Goal: Task Accomplishment & Management: Manage account settings

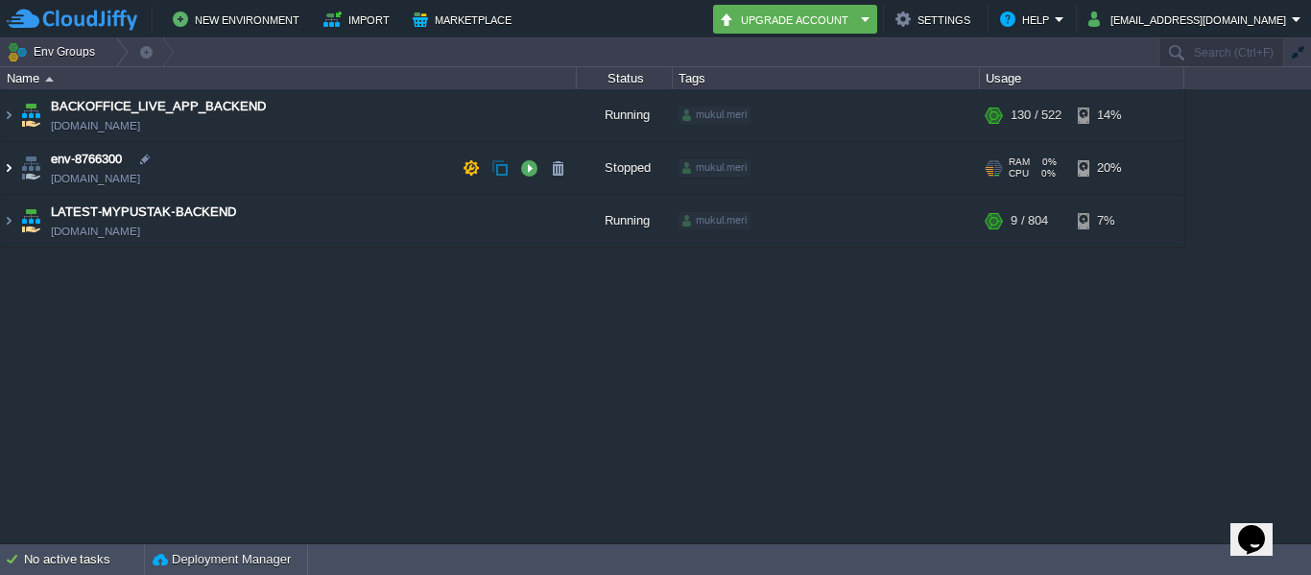
click at [5, 176] on img at bounding box center [8, 168] width 15 height 52
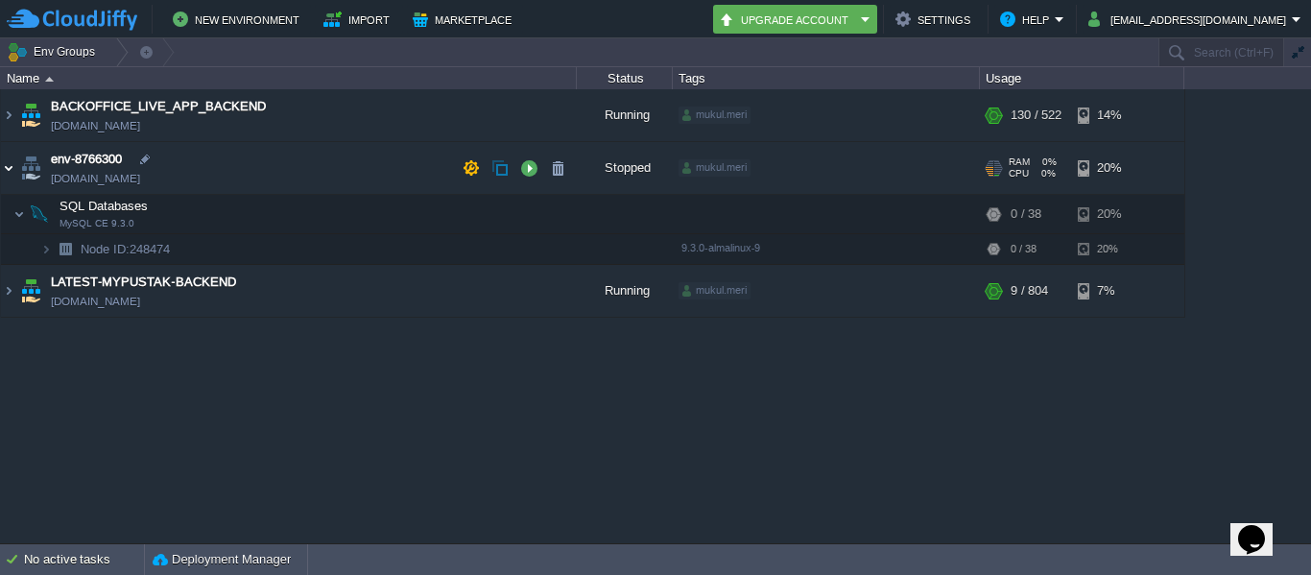
click at [5, 176] on img at bounding box center [8, 168] width 15 height 52
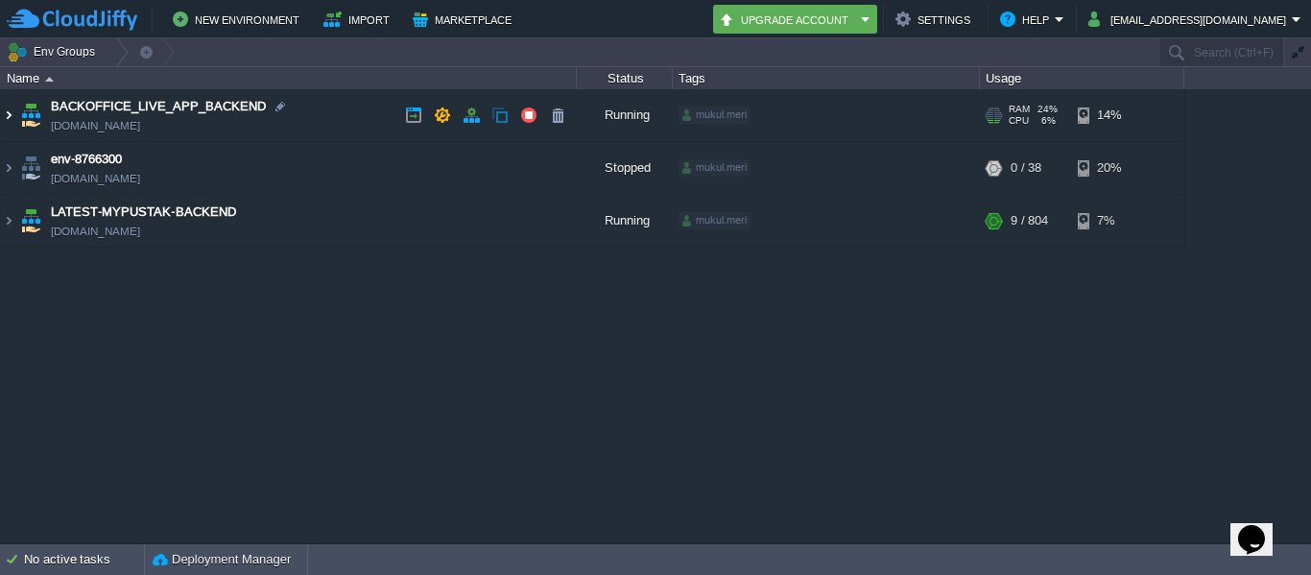
click at [9, 111] on img at bounding box center [8, 115] width 15 height 52
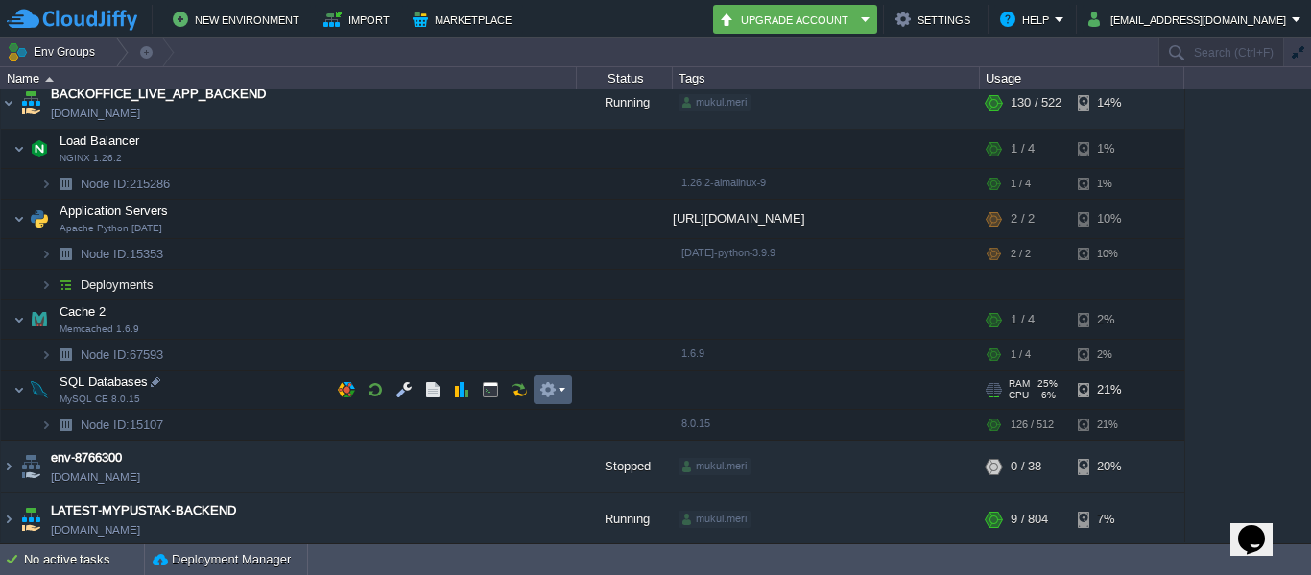
scroll to position [16, 0]
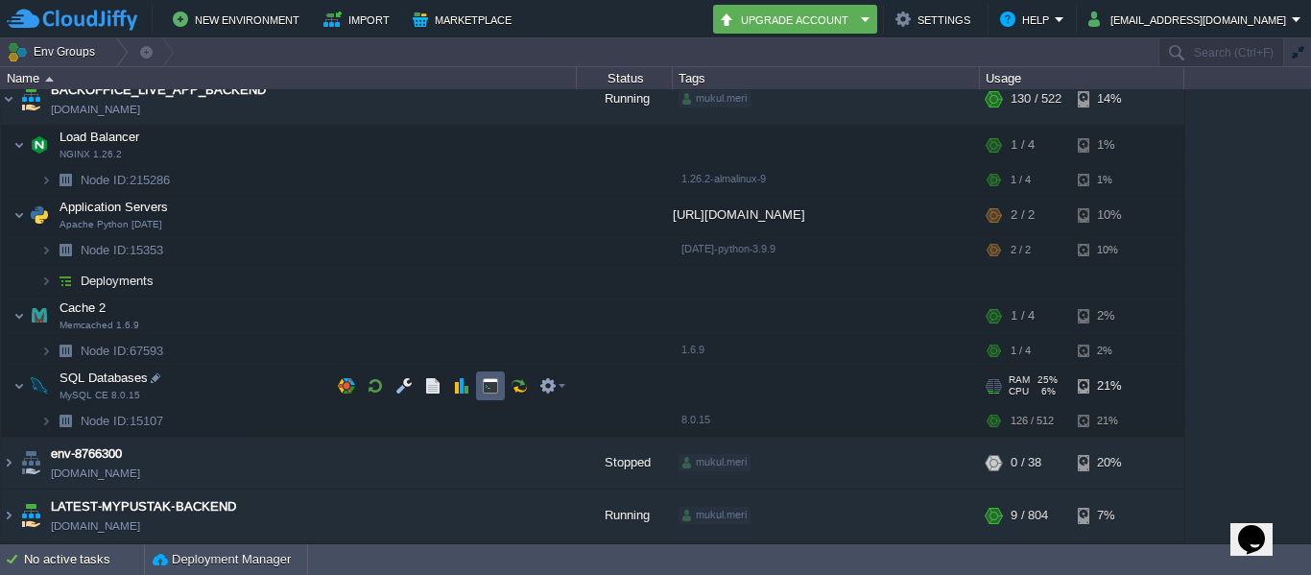
click at [491, 394] on button "button" at bounding box center [490, 385] width 17 height 17
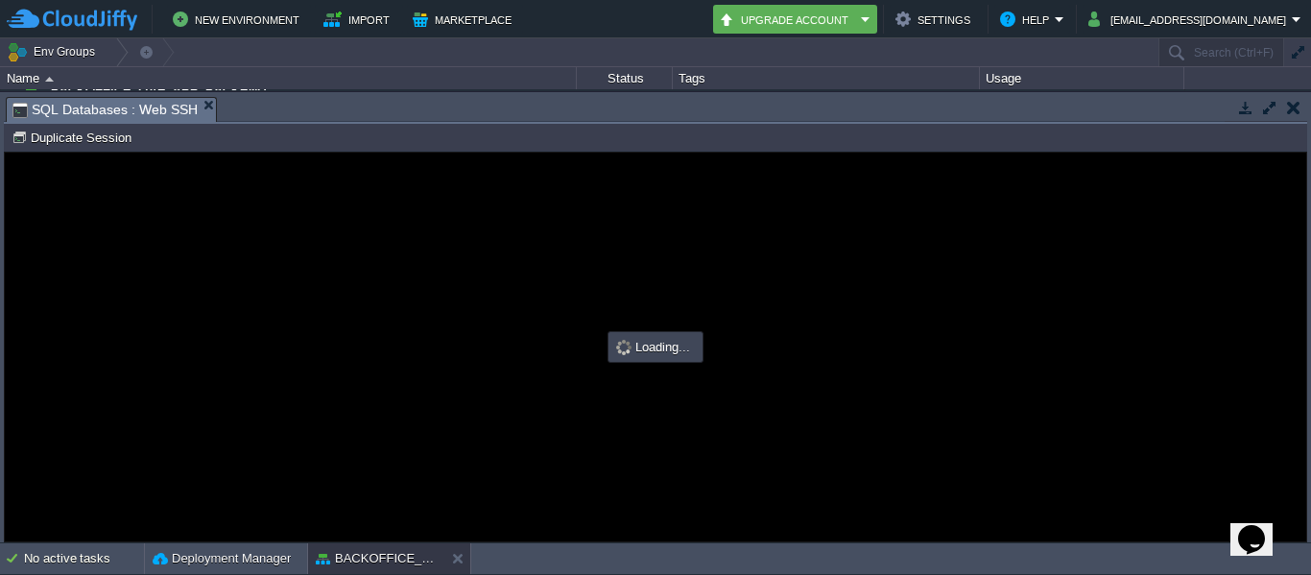
click at [1264, 101] on button "button" at bounding box center [1269, 107] width 17 height 17
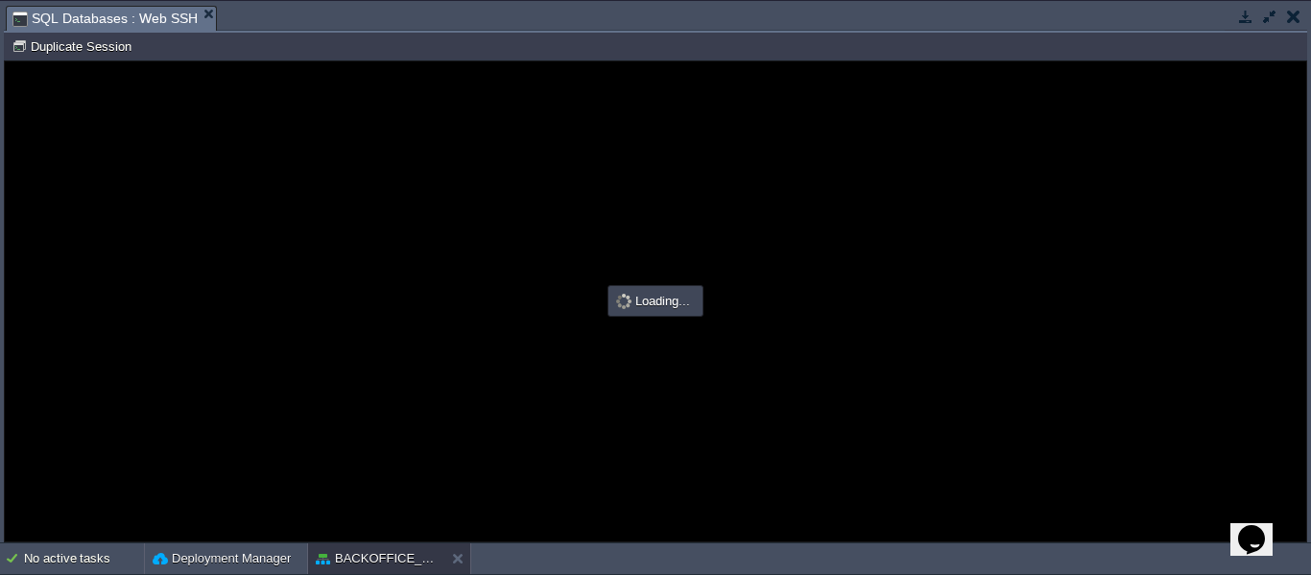
scroll to position [0, 0]
type input "#000000"
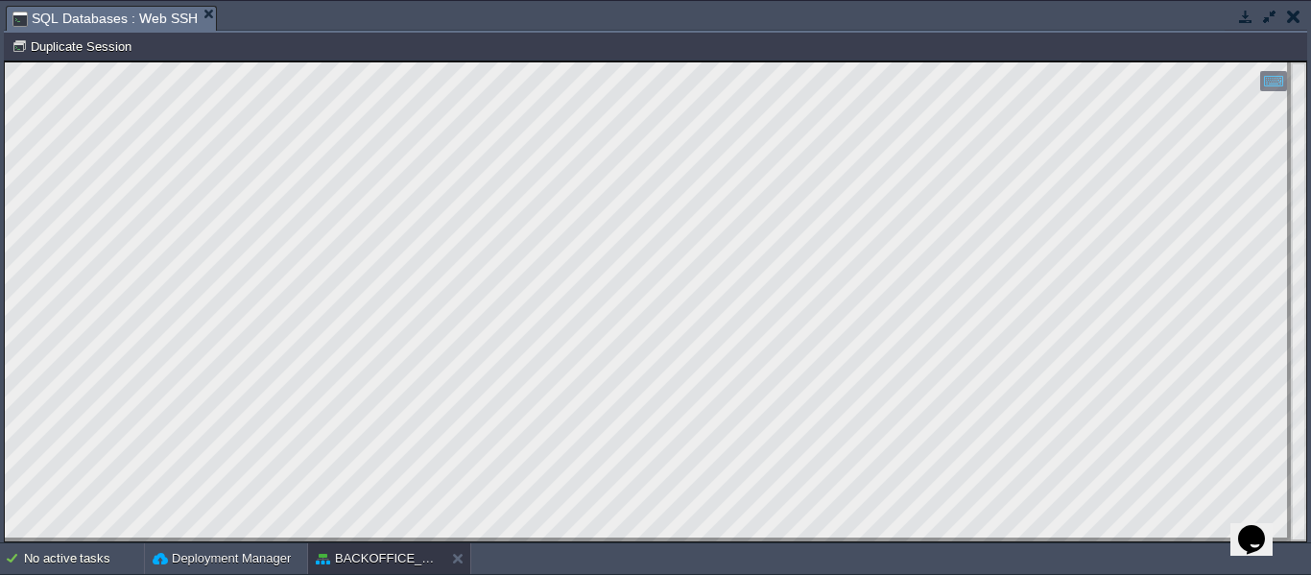
click at [1237, 19] on button "button" at bounding box center [1245, 16] width 17 height 17
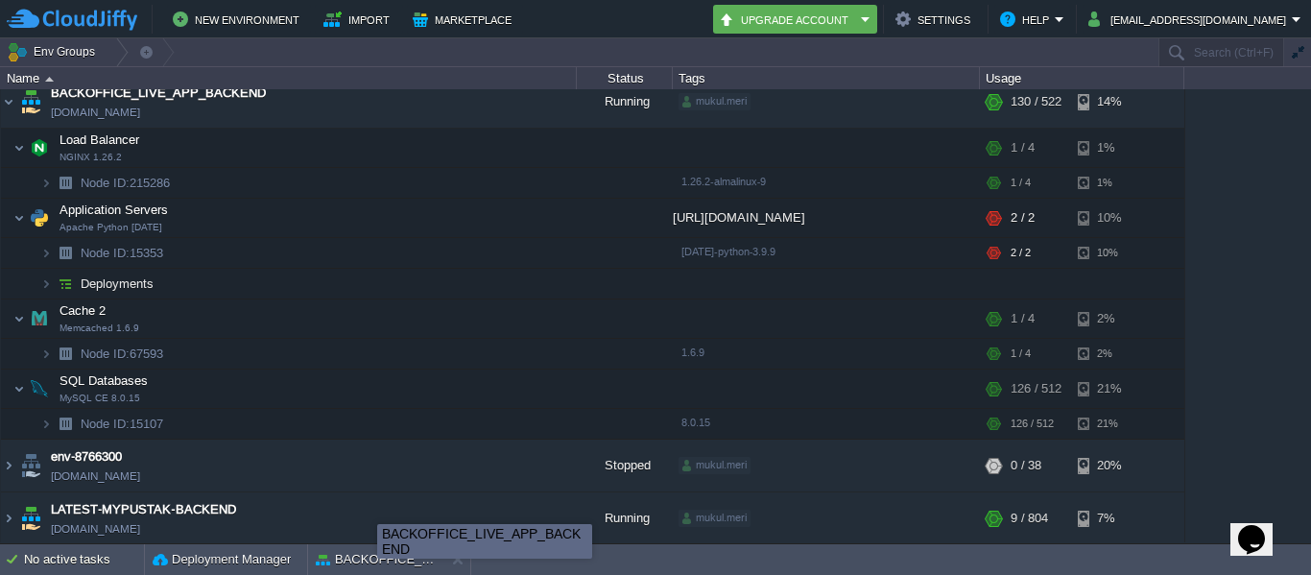
click at [377, 552] on body "New Environment Import Marketplace Bonus ₹0.00 Upgrade Account Settings Help [E…" at bounding box center [655, 287] width 1311 height 575
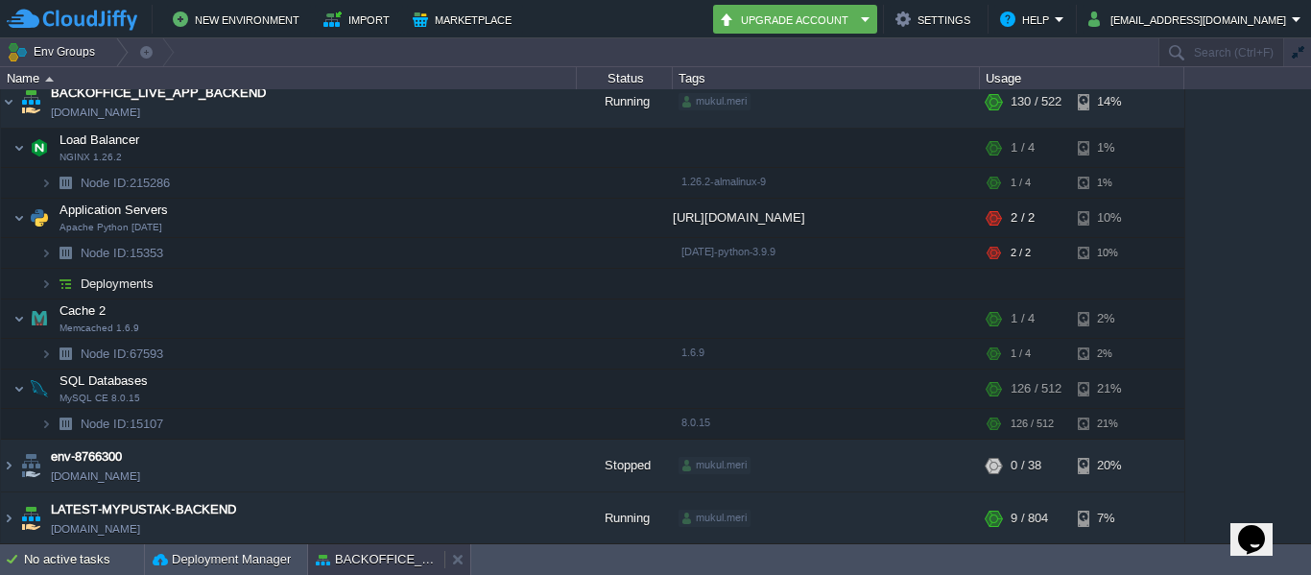
click at [375, 560] on button "BACKOFFICE_LIVE_APP_BACKEND" at bounding box center [376, 559] width 121 height 19
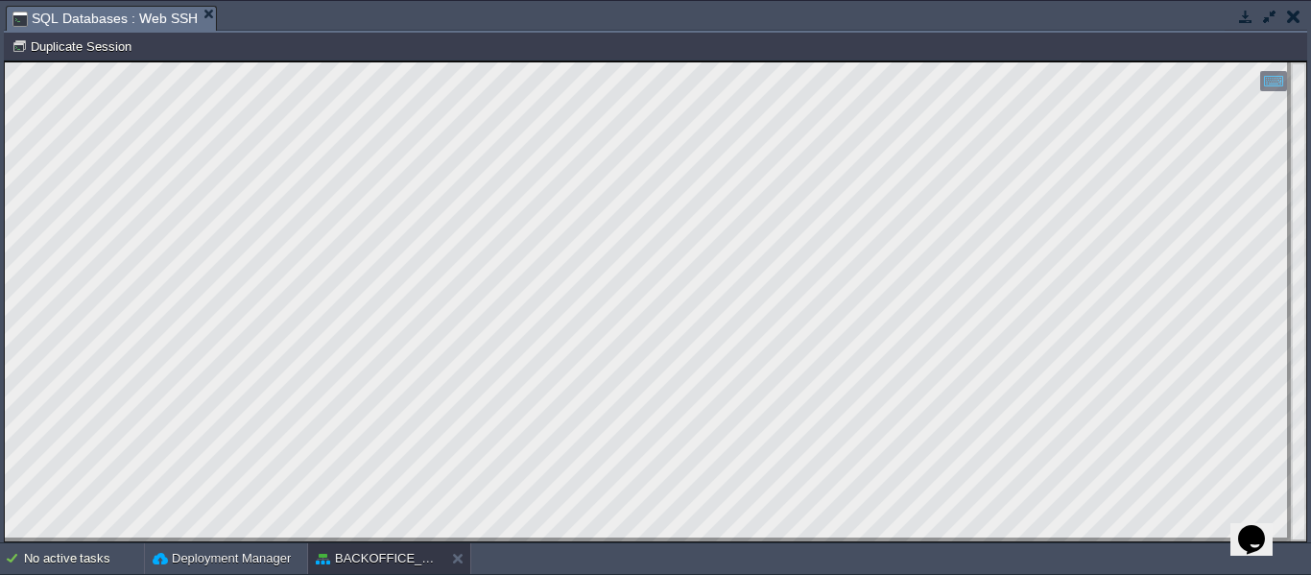
click at [1239, 19] on button "button" at bounding box center [1245, 16] width 17 height 17
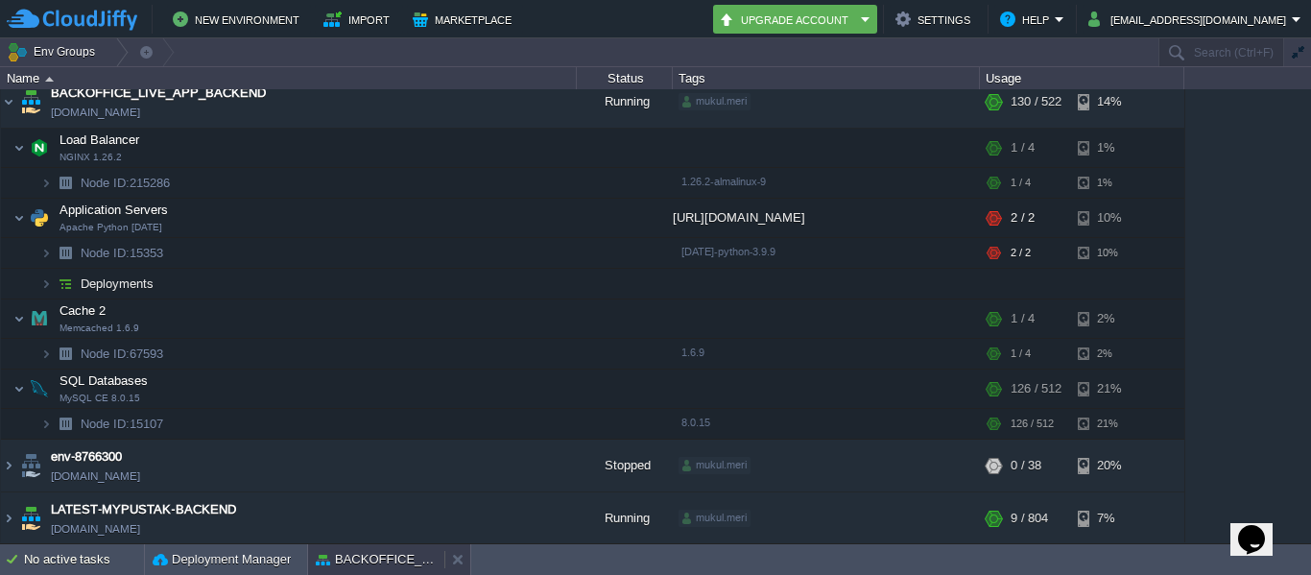
click at [388, 562] on button "BACKOFFICE_LIVE_APP_BACKEND" at bounding box center [376, 559] width 121 height 19
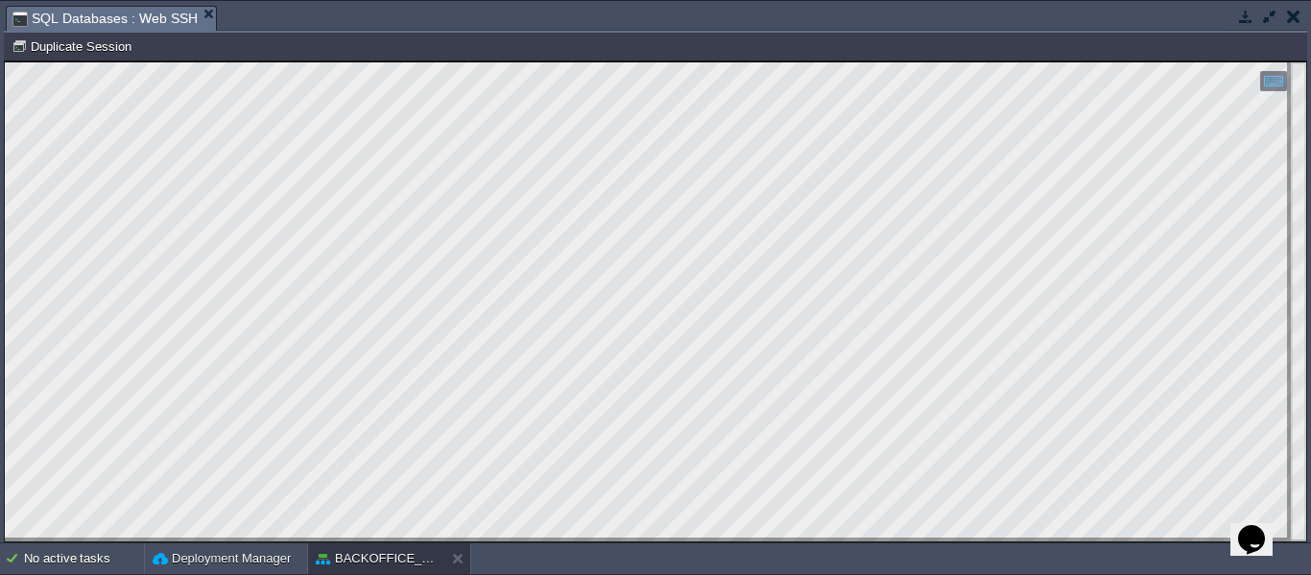
click at [1247, 13] on button "button" at bounding box center [1245, 16] width 17 height 17
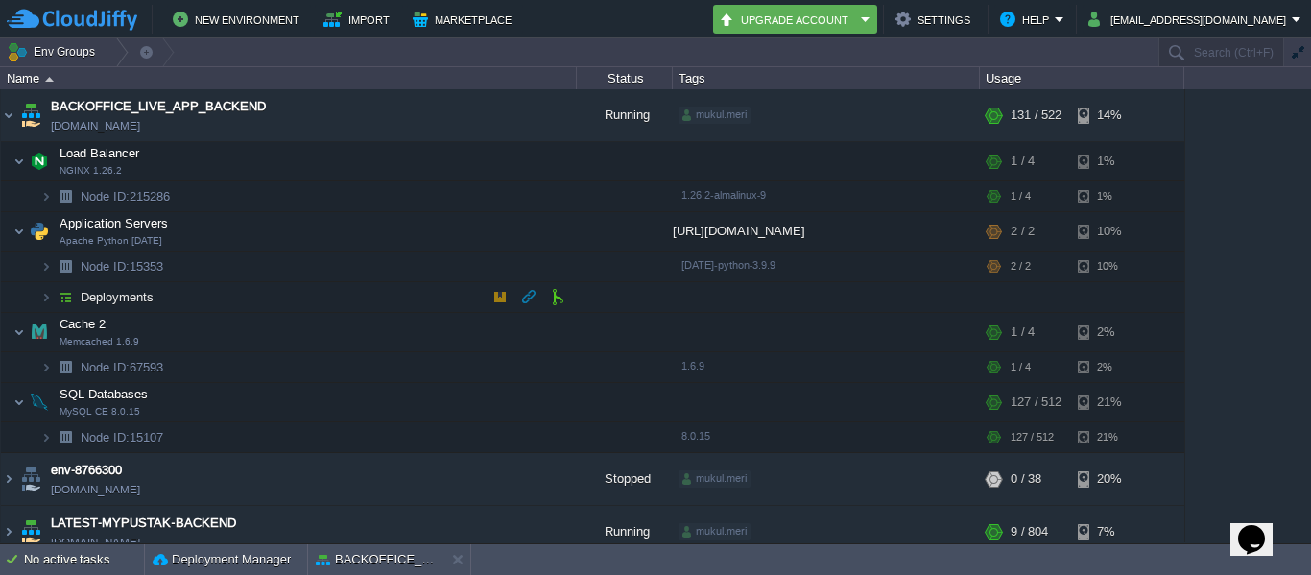
scroll to position [16, 0]
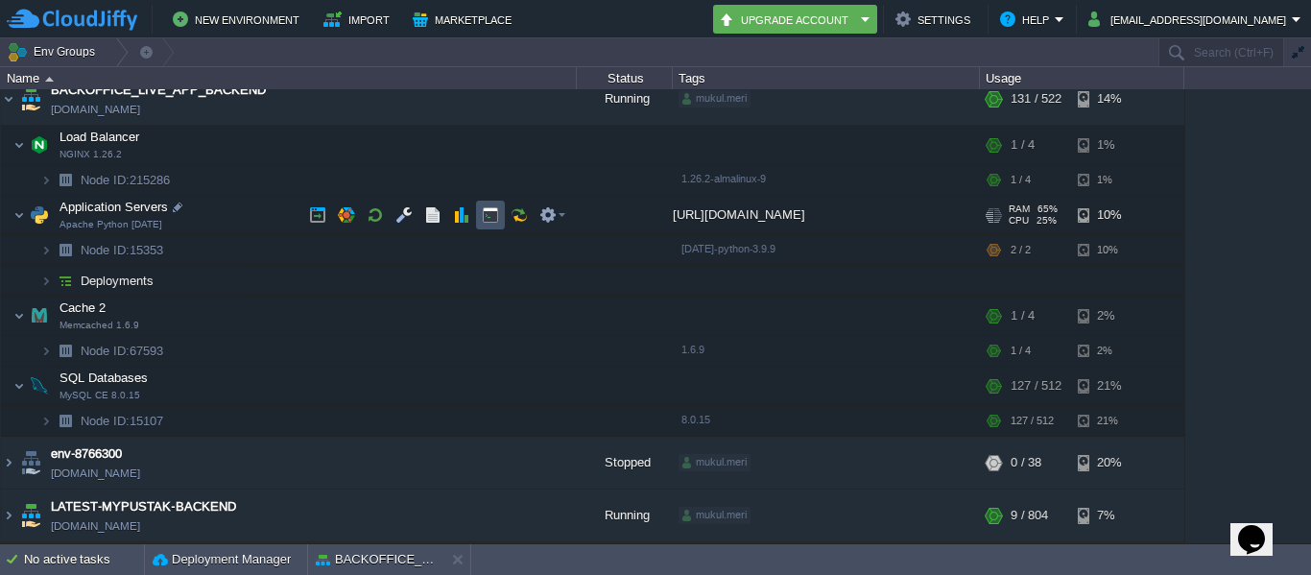
click at [488, 210] on button "button" at bounding box center [490, 214] width 17 height 17
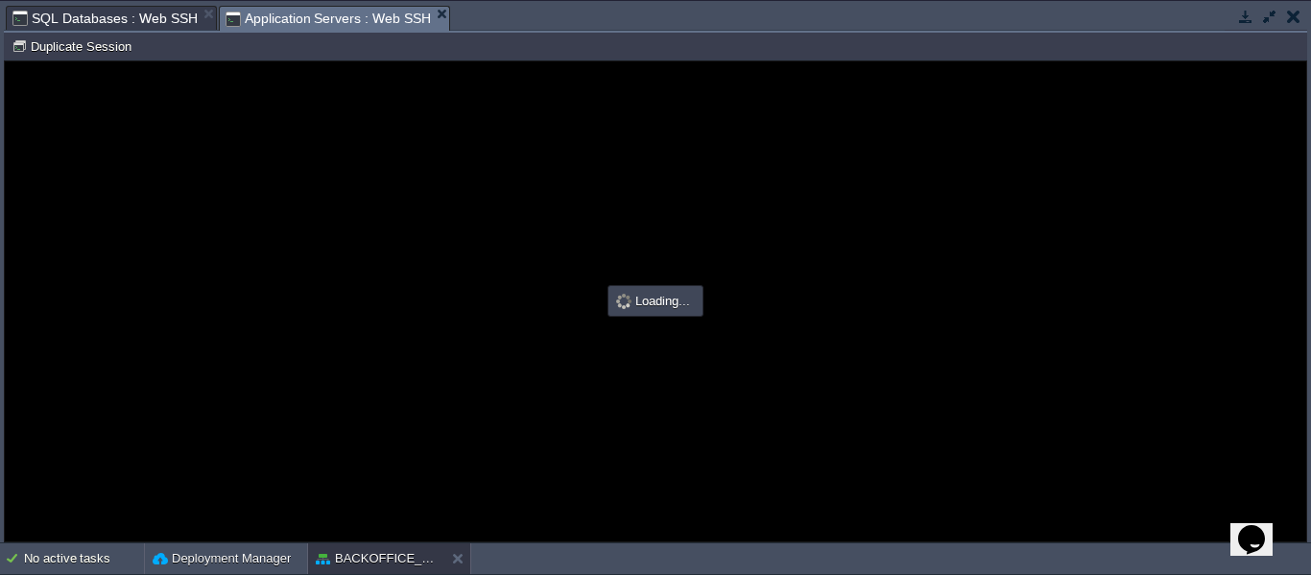
scroll to position [0, 0]
type input "#000000"
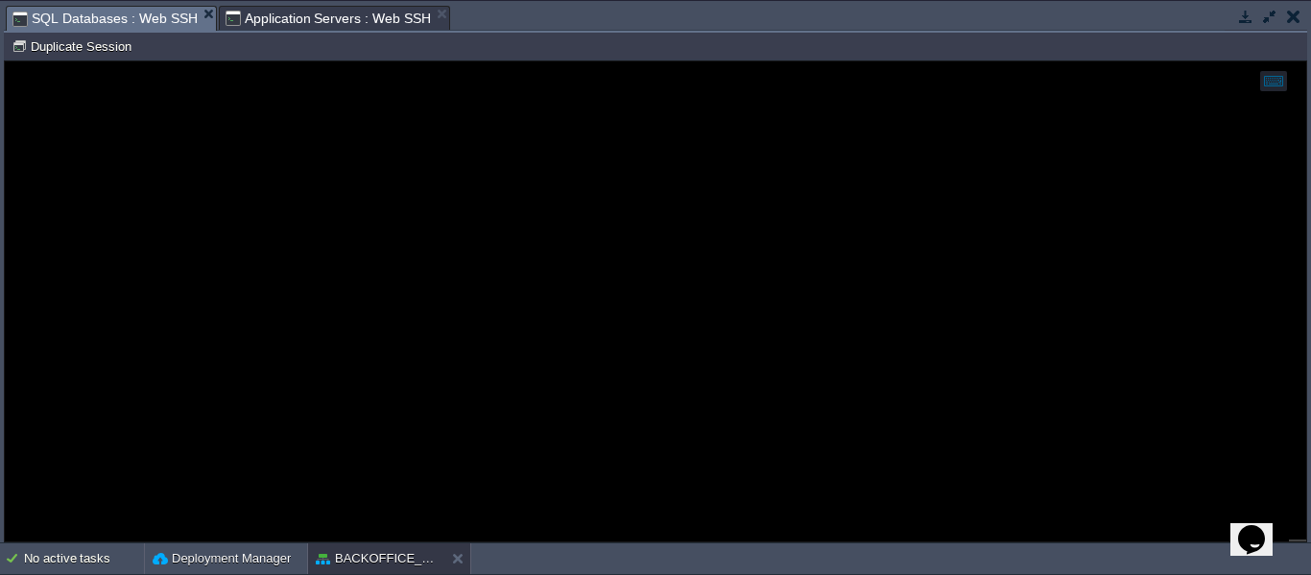
click at [103, 14] on span "SQL Databases : Web SSH" at bounding box center [104, 19] width 185 height 24
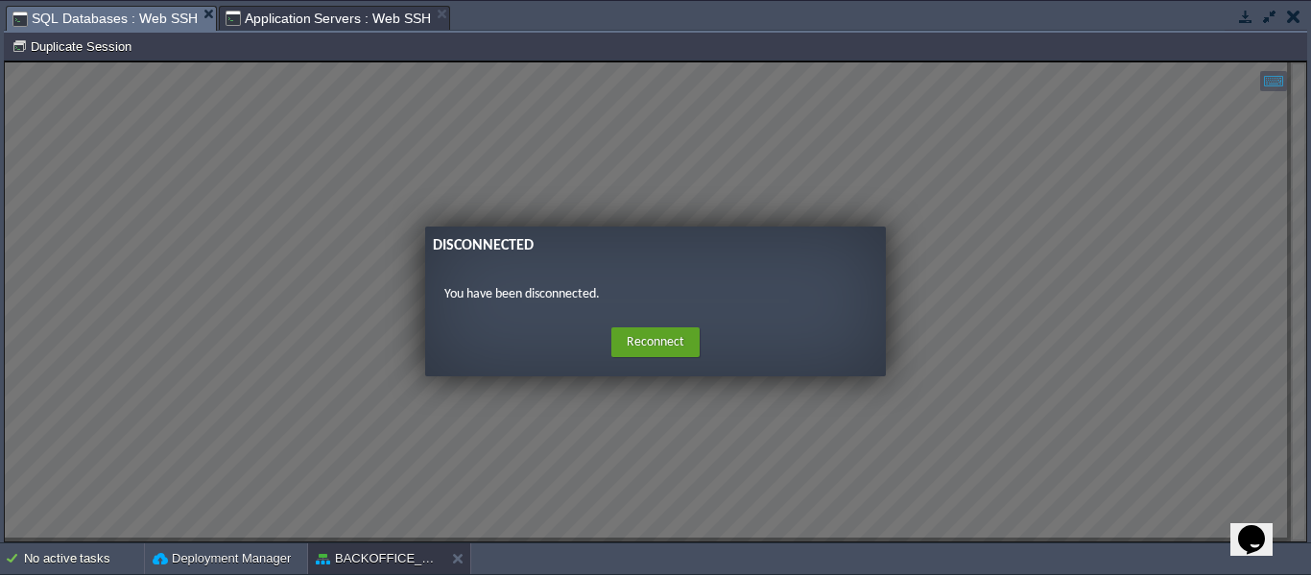
click at [656, 347] on button "Reconnect" at bounding box center [655, 342] width 88 height 31
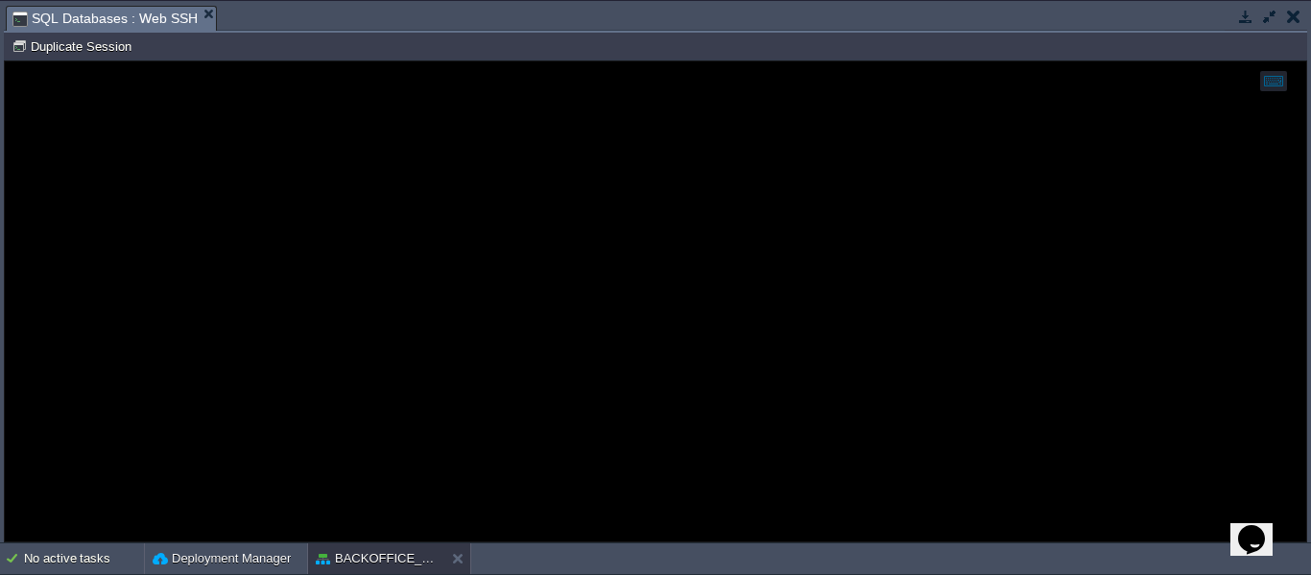
scroll to position [13, 0]
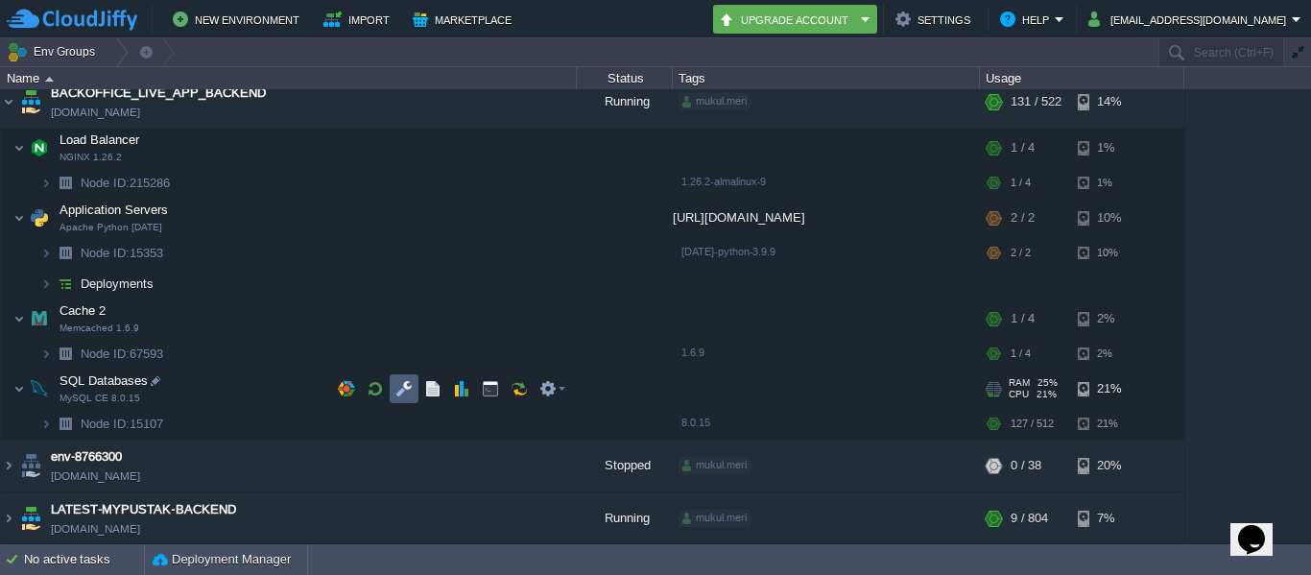
click at [403, 397] on button "button" at bounding box center [403, 388] width 17 height 17
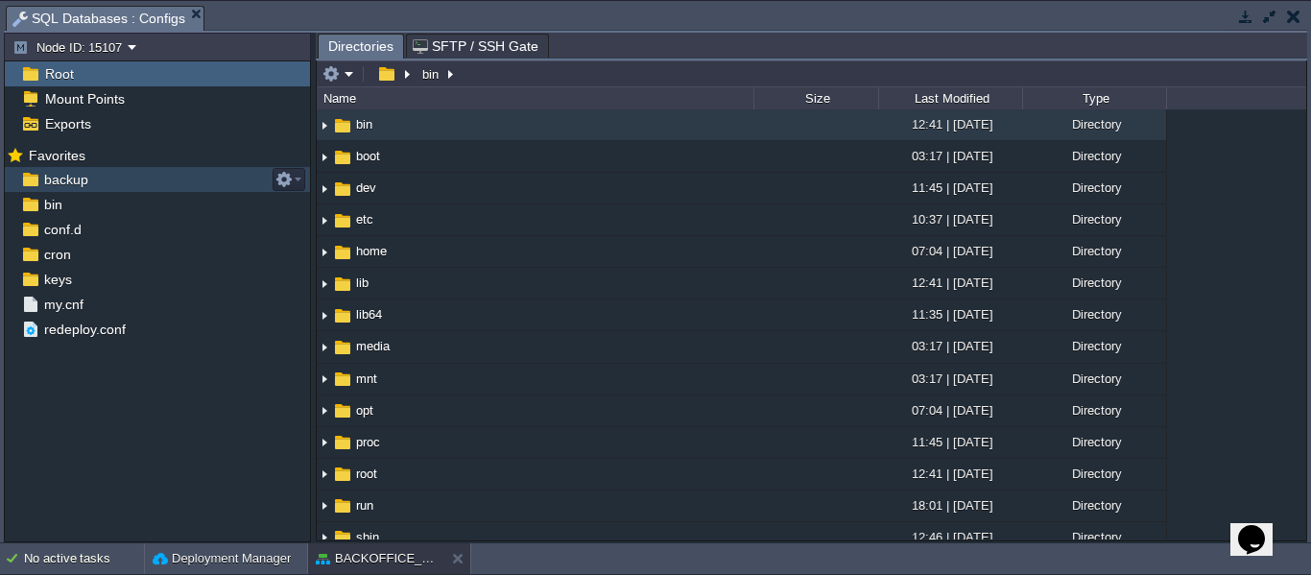
click at [69, 185] on span "backup" at bounding box center [65, 179] width 51 height 17
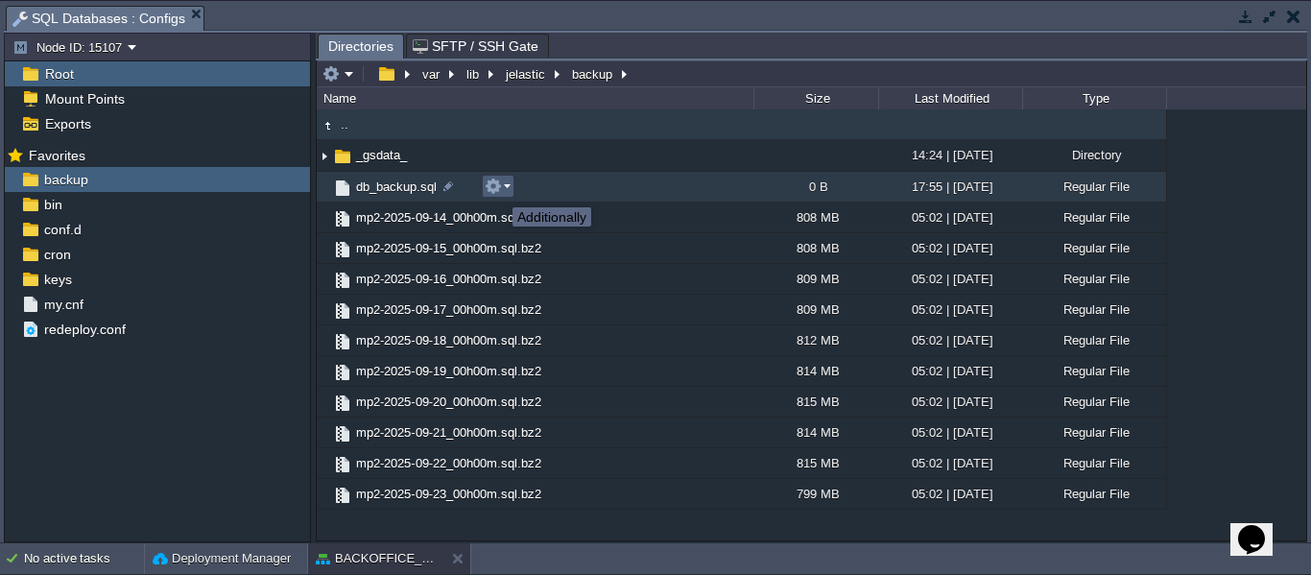
click at [498, 190] on button "button" at bounding box center [493, 186] width 17 height 17
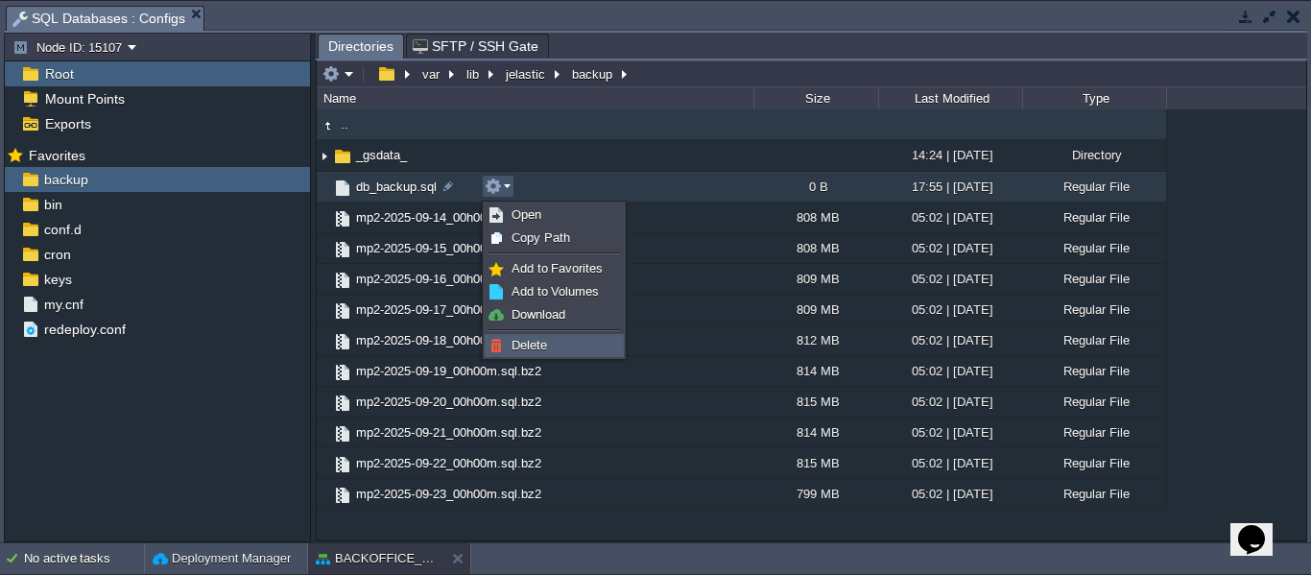
click at [492, 341] on img at bounding box center [496, 345] width 15 height 15
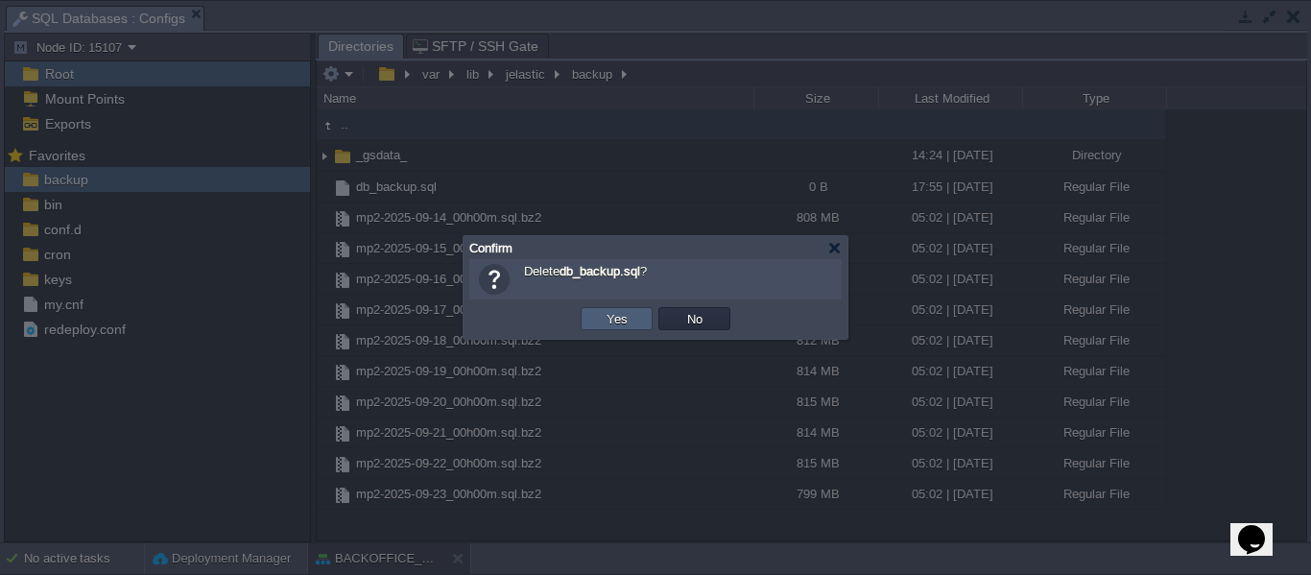
click at [646, 316] on td "Yes" at bounding box center [617, 318] width 72 height 23
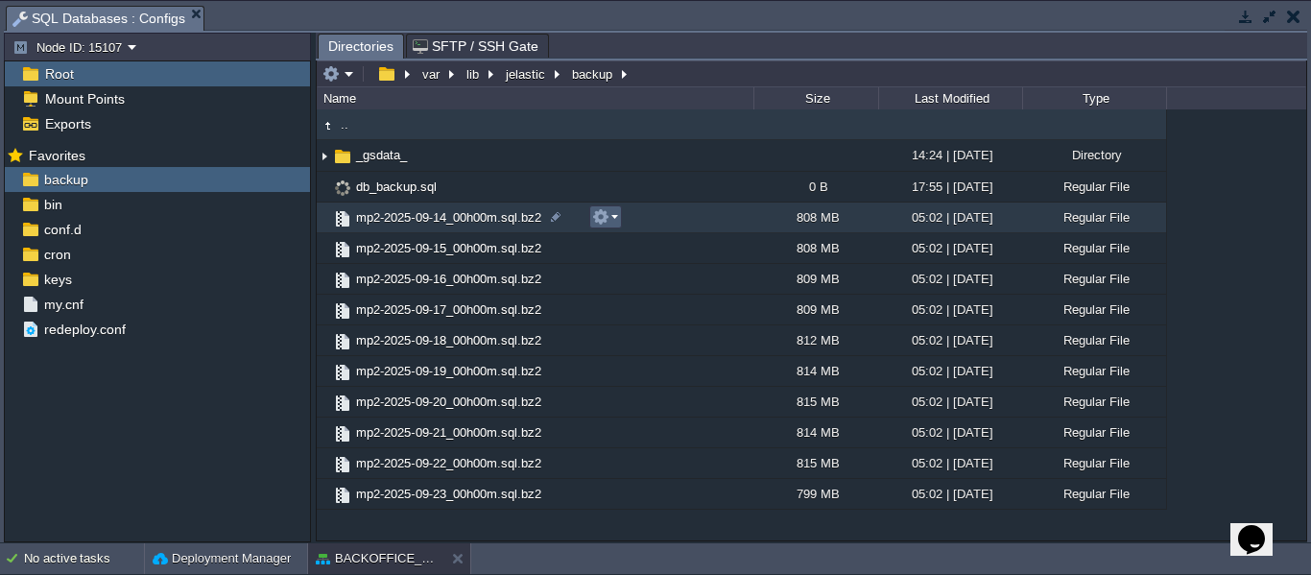
click at [610, 223] on em at bounding box center [605, 216] width 26 height 17
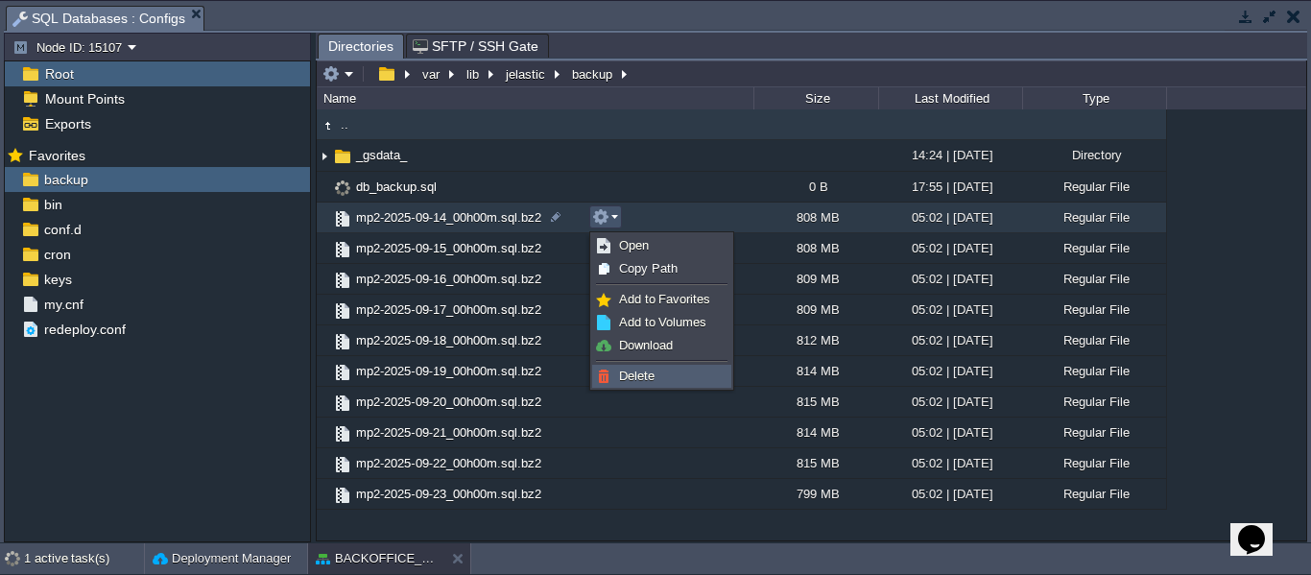
click at [627, 377] on span "Delete" at bounding box center [637, 376] width 36 height 14
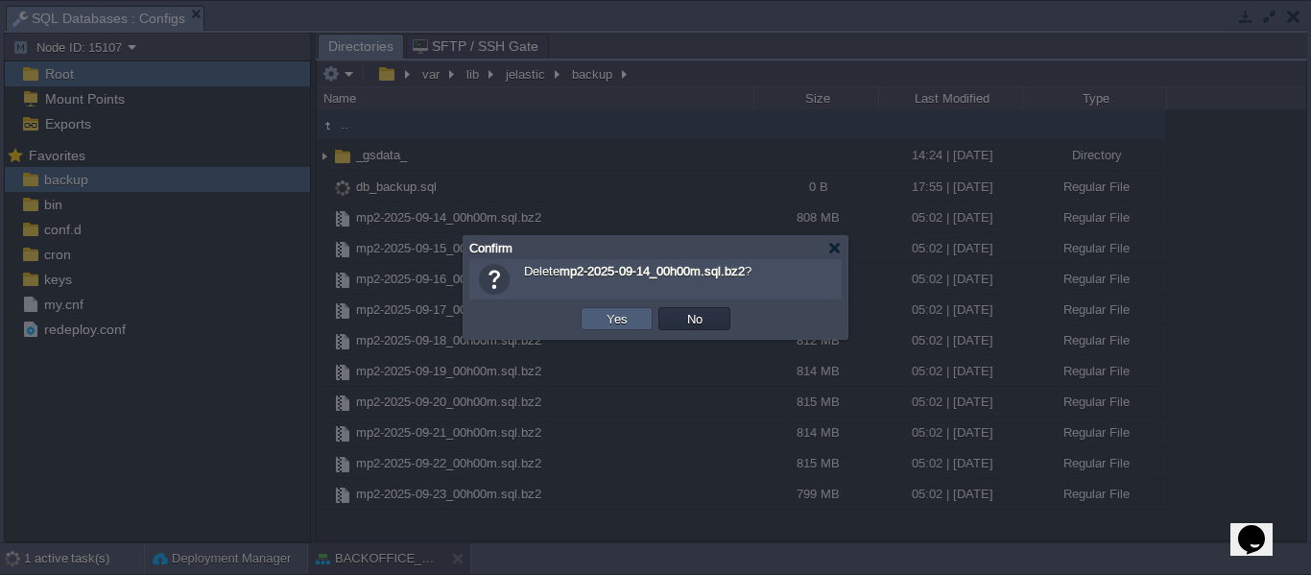
click at [597, 326] on td "Yes" at bounding box center [617, 318] width 72 height 23
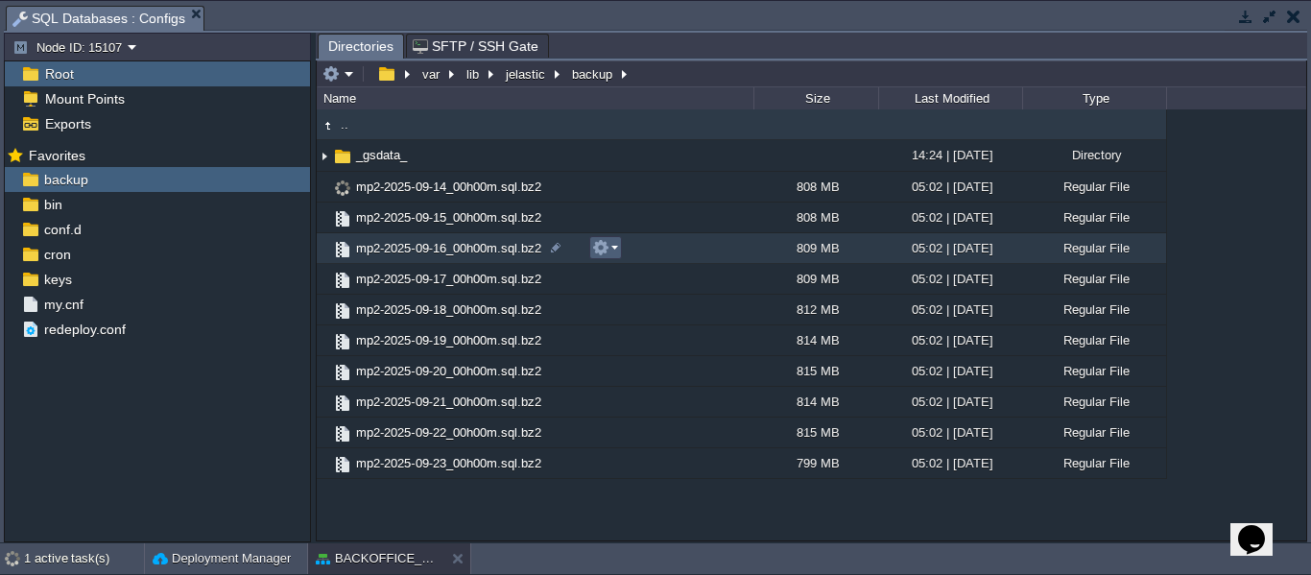
click at [595, 254] on button "button" at bounding box center [600, 247] width 17 height 17
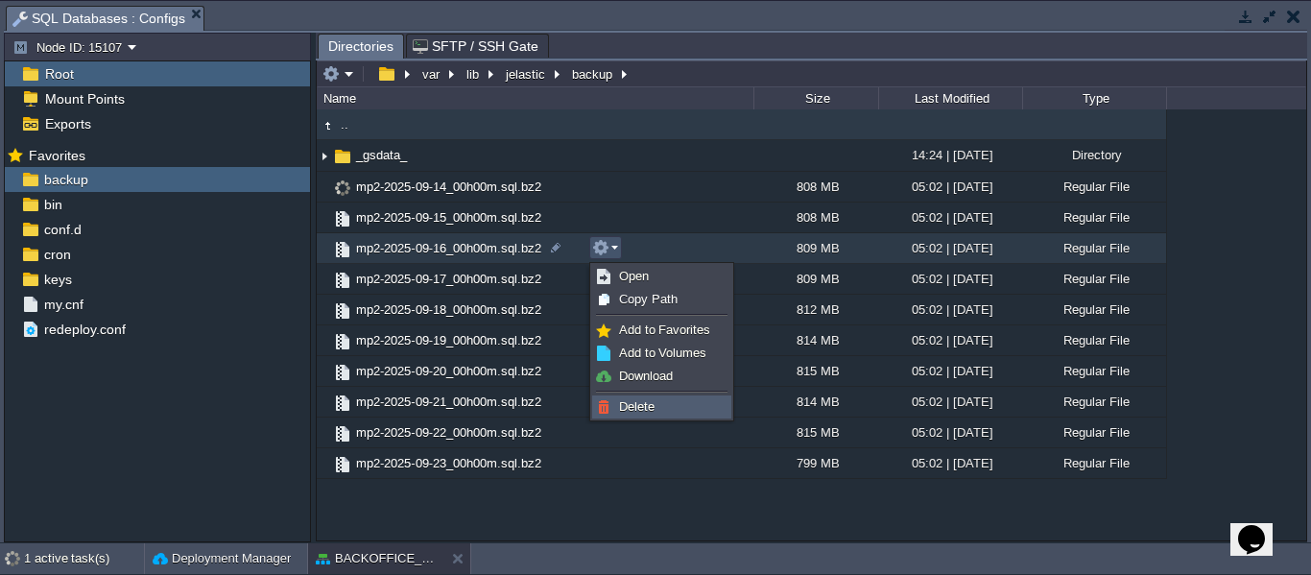
click at [634, 407] on span "Delete" at bounding box center [637, 406] width 36 height 14
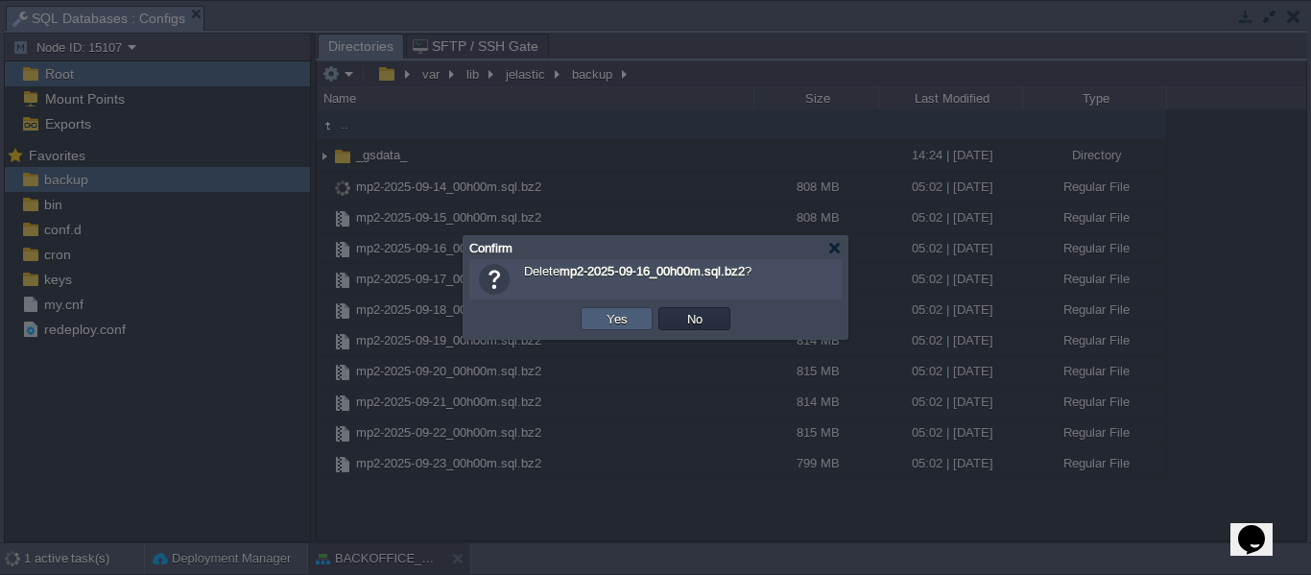
click at [610, 326] on button "Yes" at bounding box center [617, 318] width 33 height 17
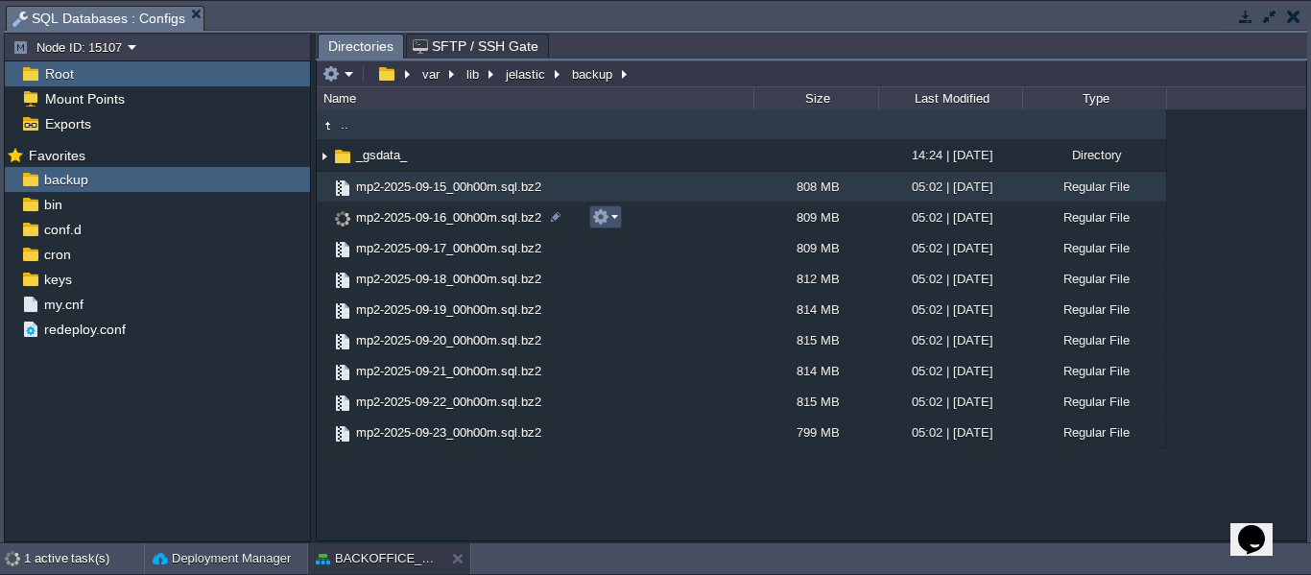
click at [602, 224] on button "button" at bounding box center [600, 216] width 17 height 17
click at [606, 190] on div ".. _gsdata_ 14:24 | [DATE] Directory mp2-2025-09-15_00h00m.sql.bz2 808 MB 05:02…" at bounding box center [812, 324] width 990 height 430
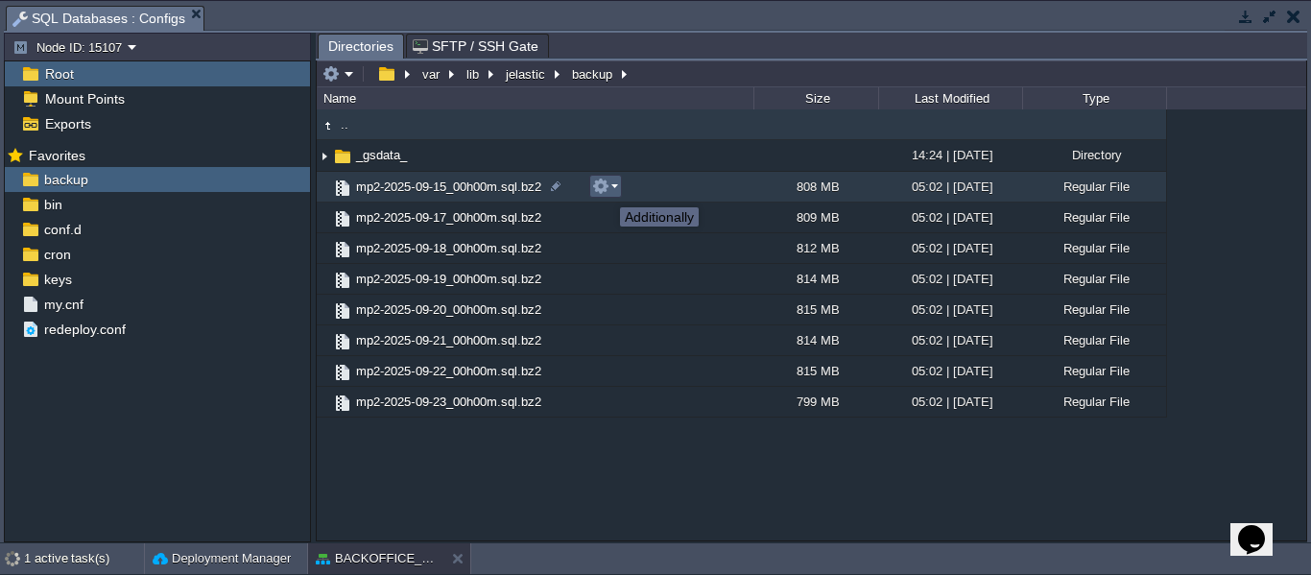
click at [606, 190] on button "button" at bounding box center [600, 186] width 17 height 17
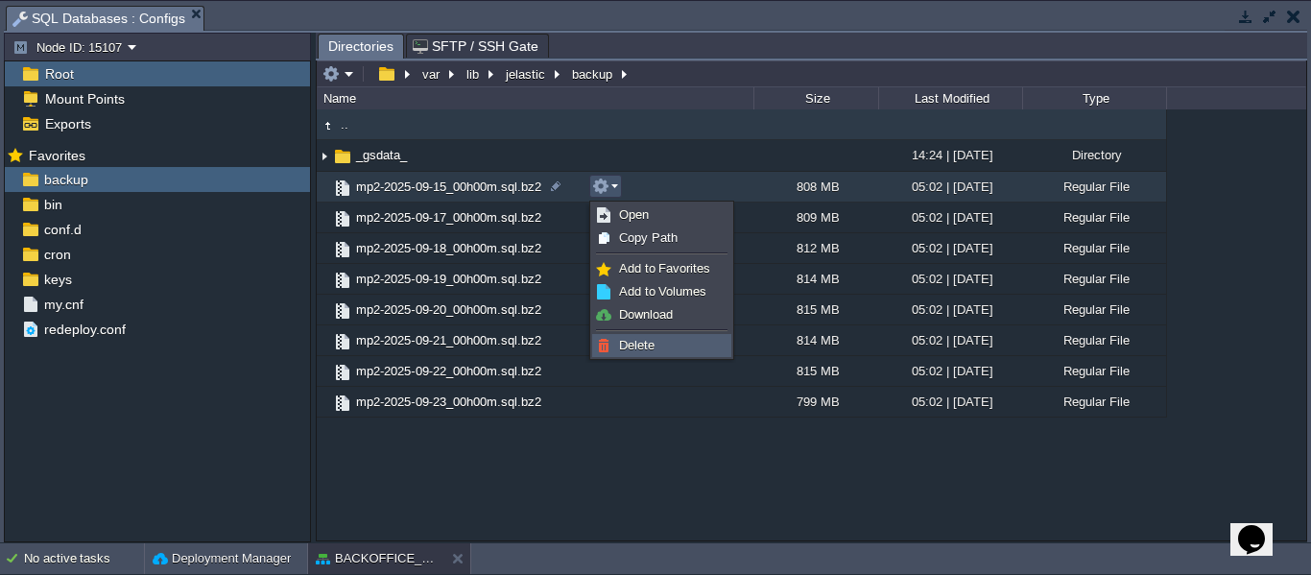
click at [632, 351] on span "Delete" at bounding box center [637, 345] width 36 height 14
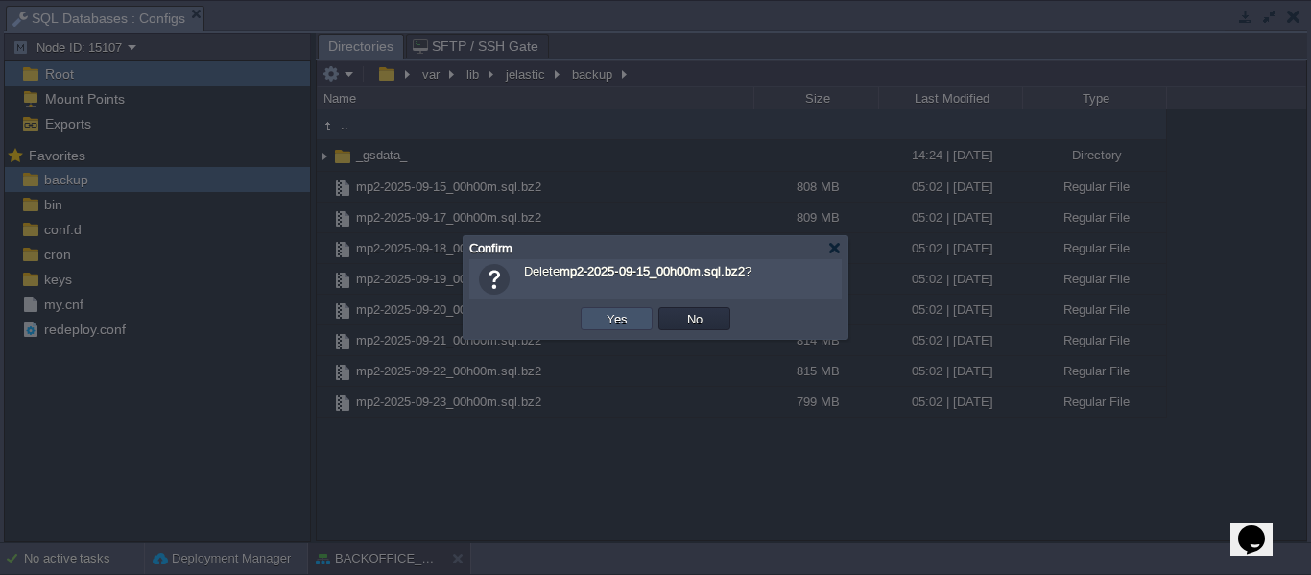
click at [602, 317] on button "Yes" at bounding box center [617, 318] width 33 height 17
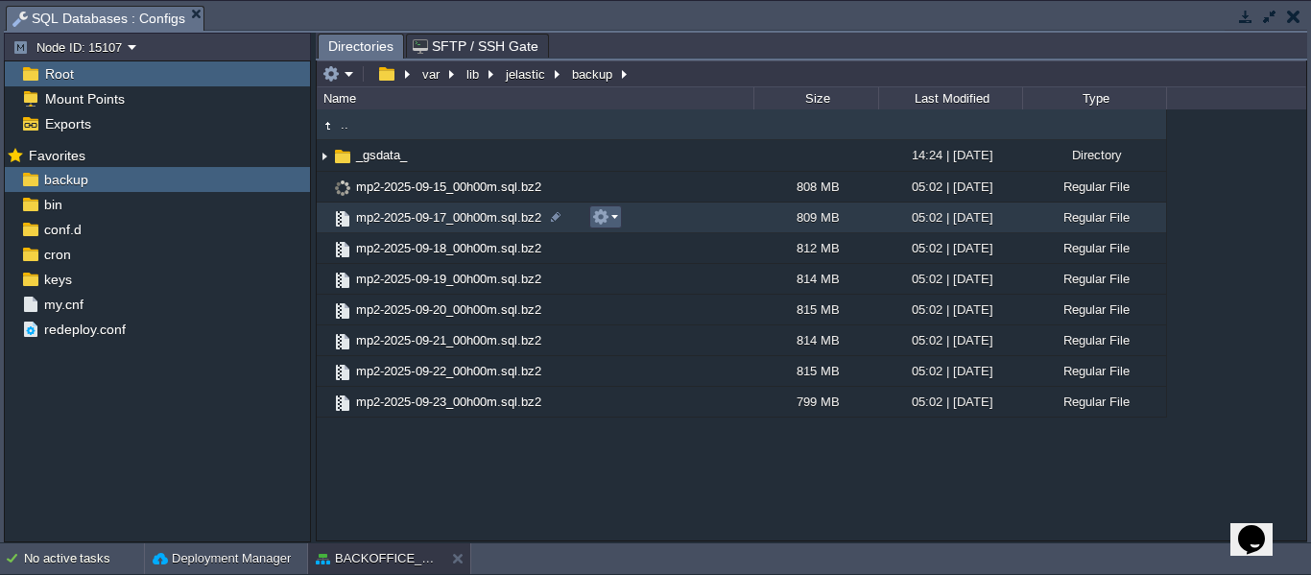
click at [592, 228] on td at bounding box center [605, 216] width 33 height 23
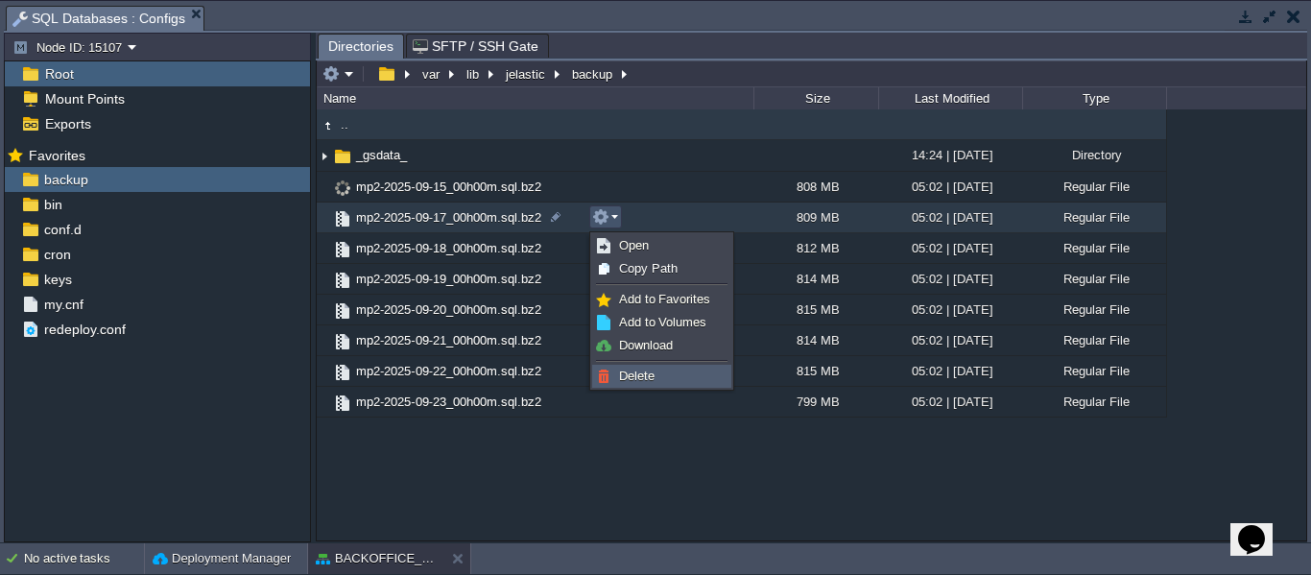
click at [611, 370] on link "Delete" at bounding box center [661, 376] width 137 height 21
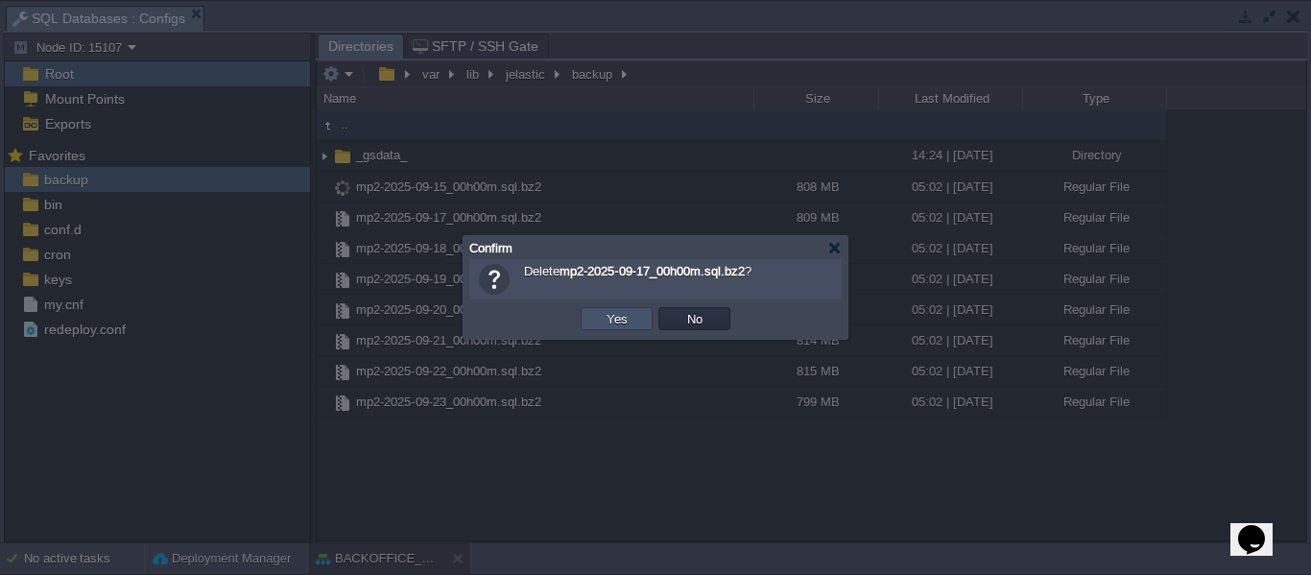
click at [601, 317] on button "Yes" at bounding box center [617, 318] width 33 height 17
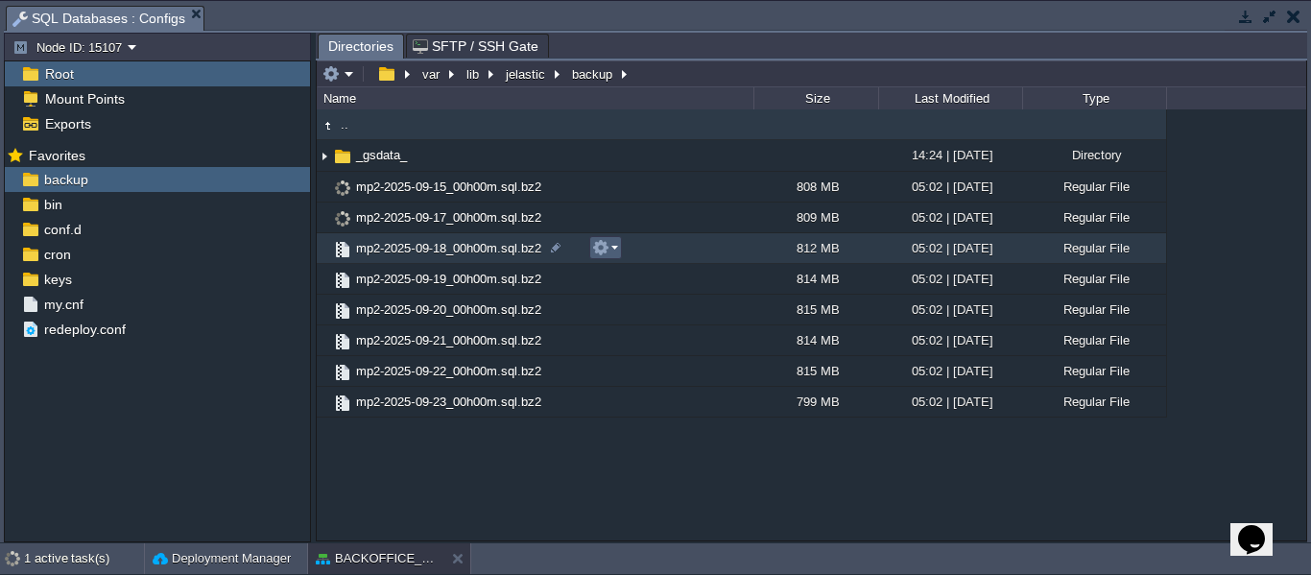
click at [601, 241] on td at bounding box center [605, 247] width 33 height 23
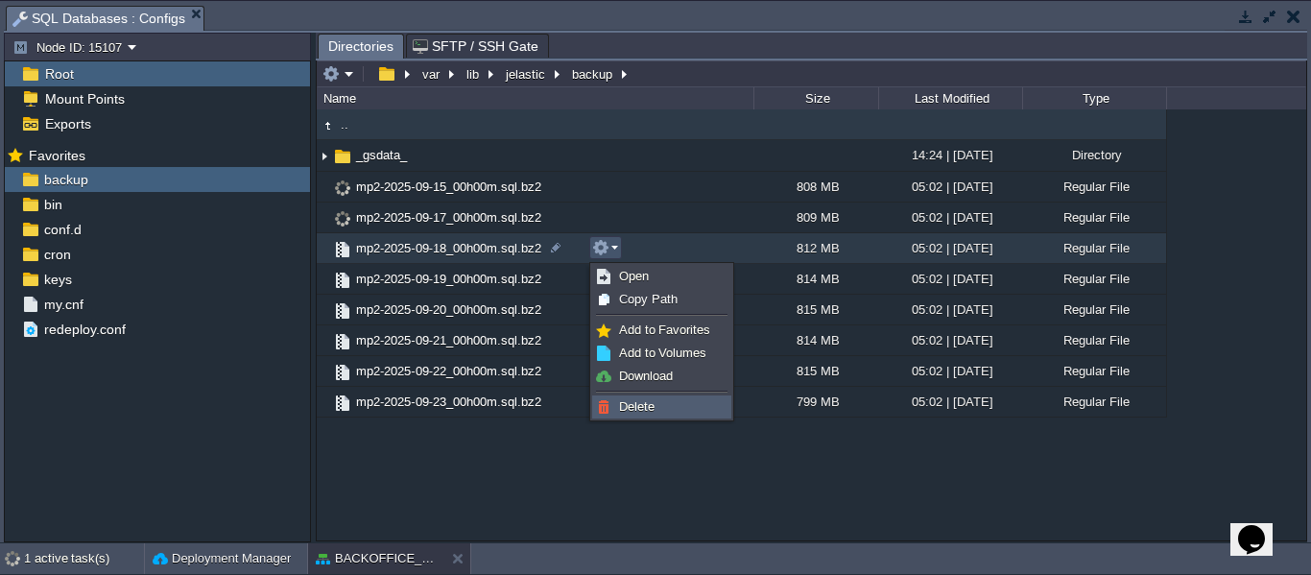
click at [629, 411] on span "Delete" at bounding box center [637, 406] width 36 height 14
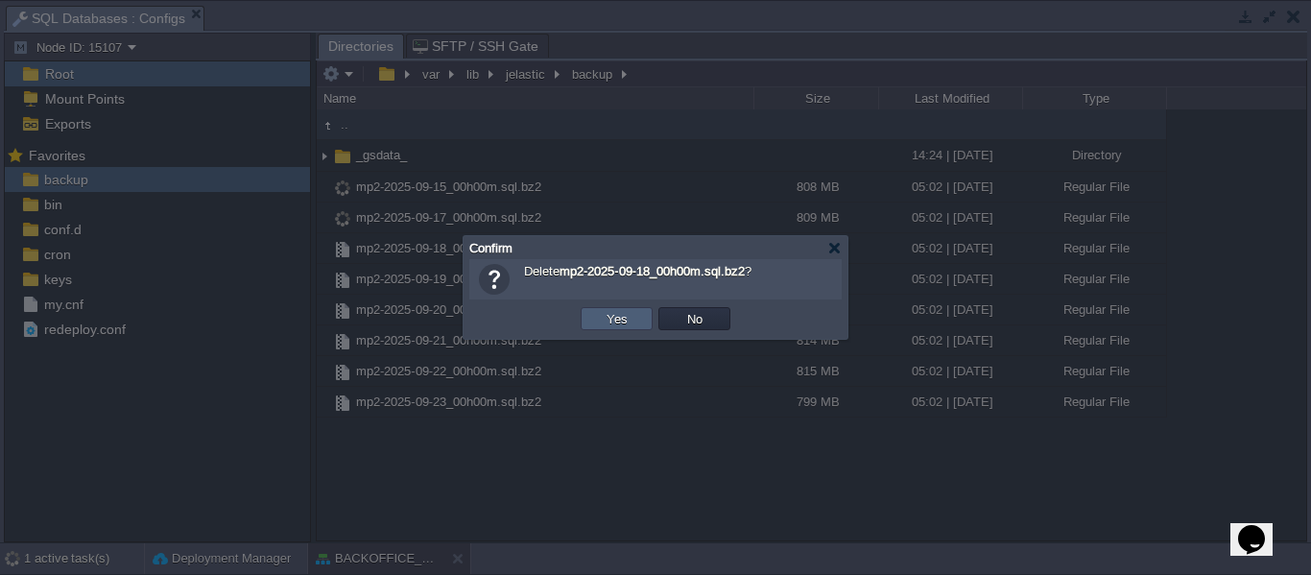
click at [610, 330] on td "Yes" at bounding box center [617, 318] width 72 height 23
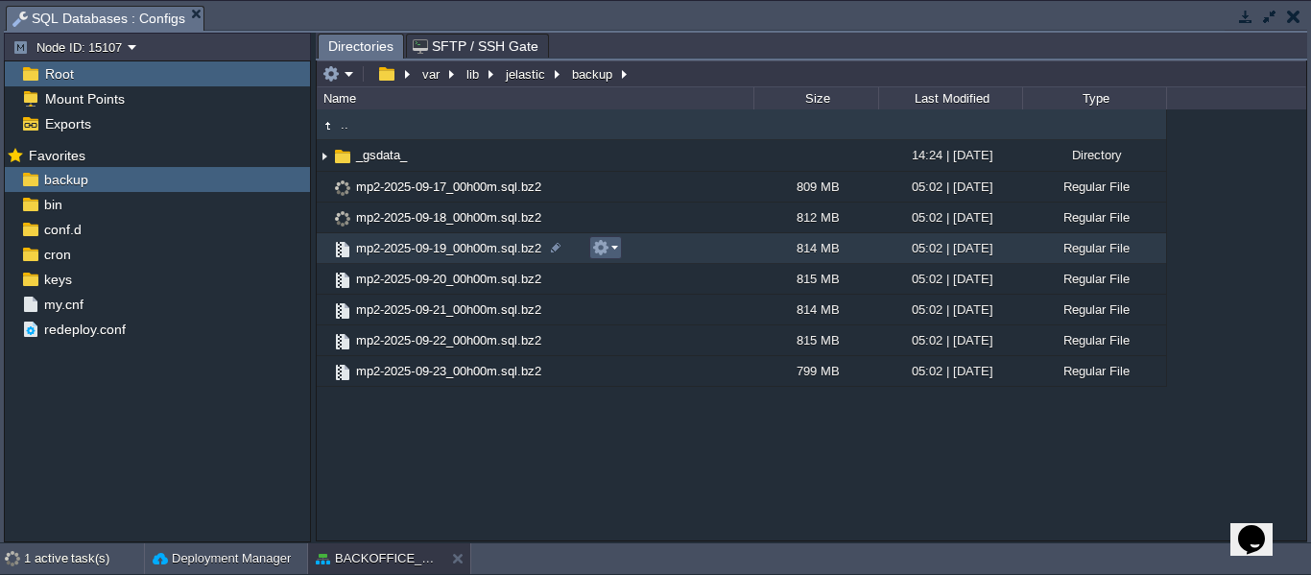
click at [602, 254] on button "button" at bounding box center [600, 247] width 17 height 17
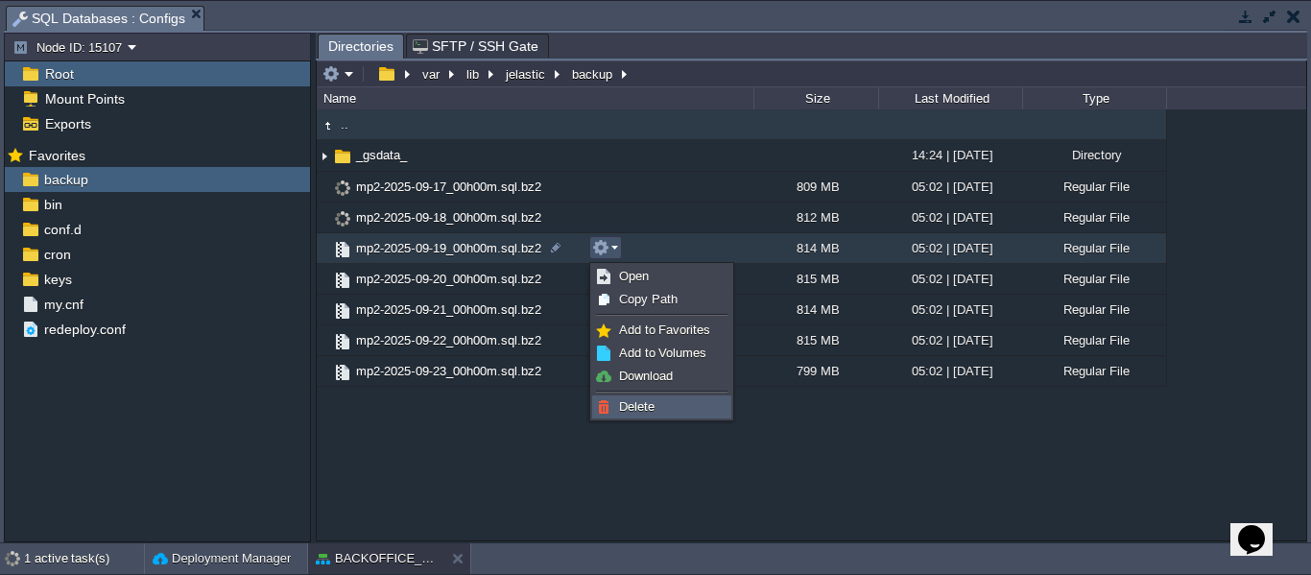
click at [627, 399] on span "Delete" at bounding box center [637, 406] width 36 height 14
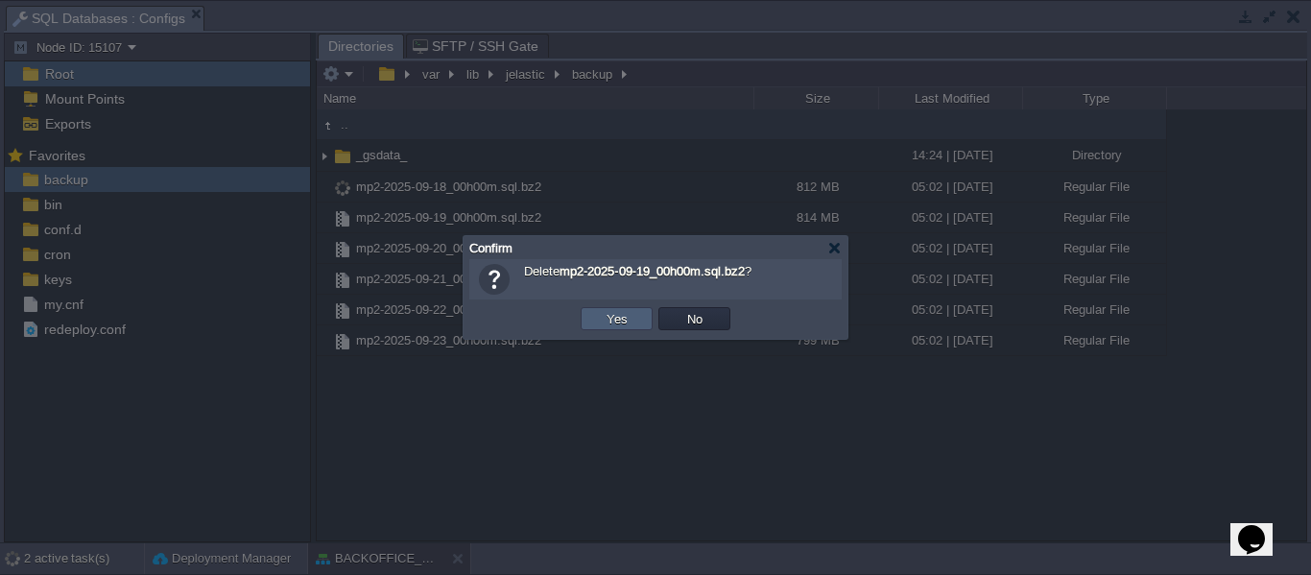
click at [620, 313] on button "Yes" at bounding box center [617, 318] width 33 height 17
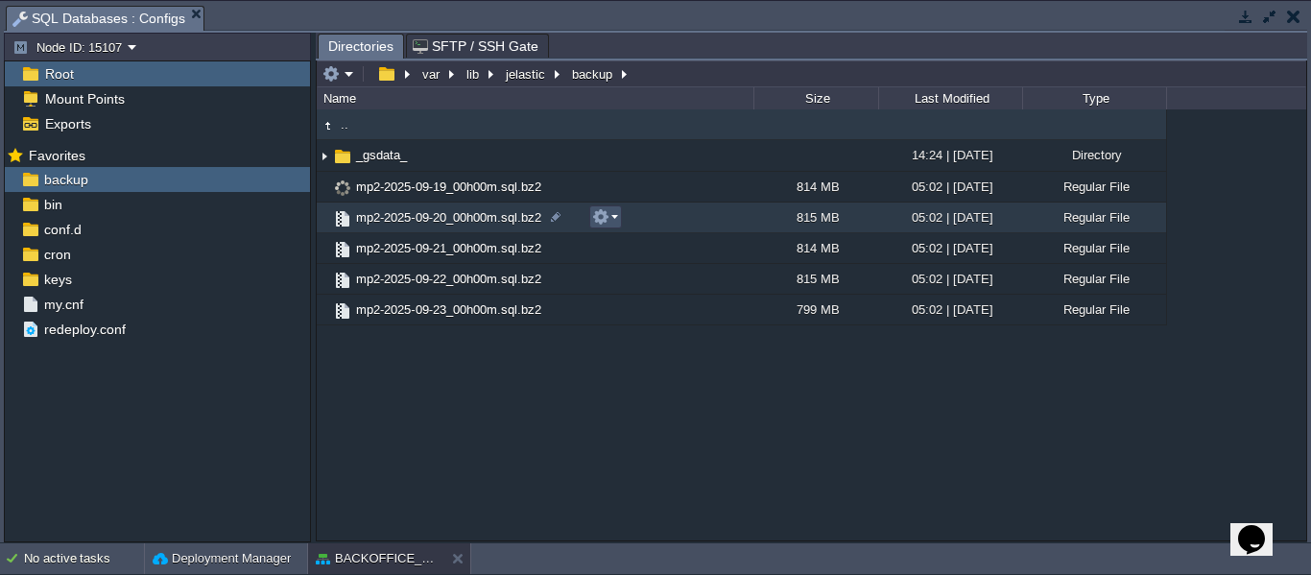
click at [592, 212] on button "button" at bounding box center [600, 216] width 17 height 17
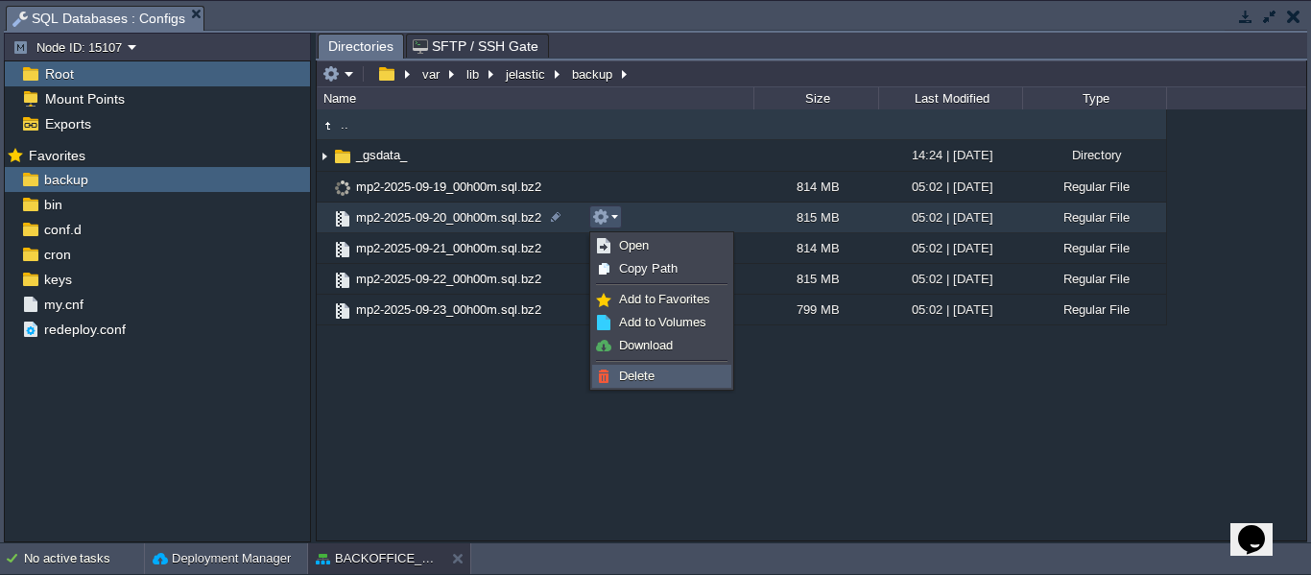
click at [646, 375] on span "Delete" at bounding box center [637, 376] width 36 height 14
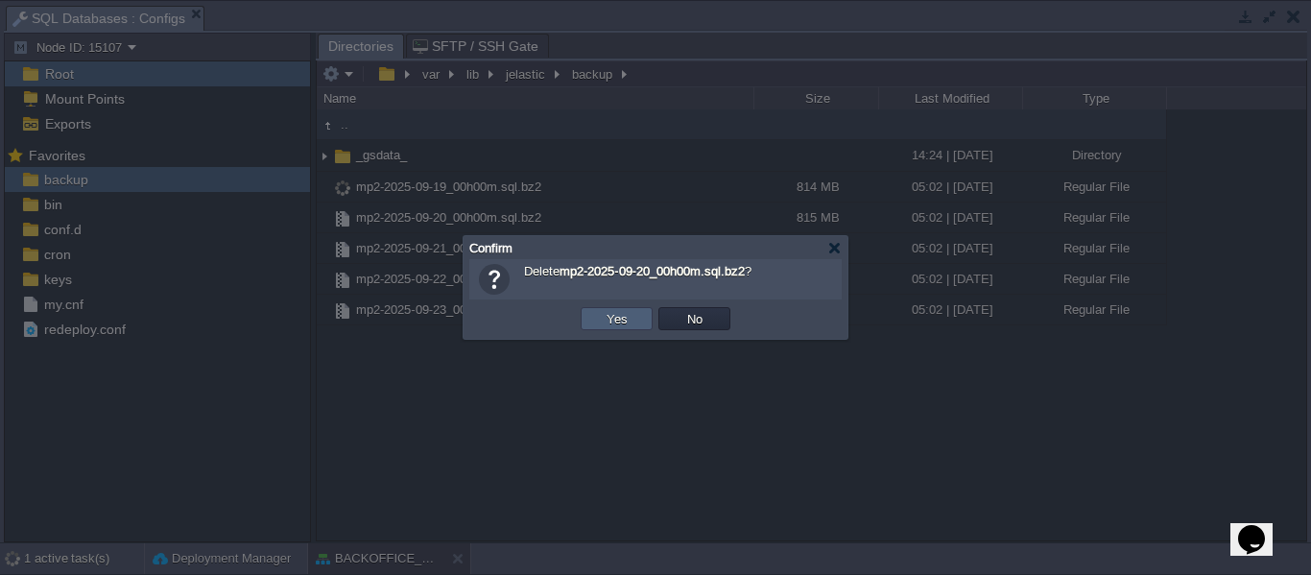
click at [613, 321] on button "Yes" at bounding box center [617, 318] width 33 height 17
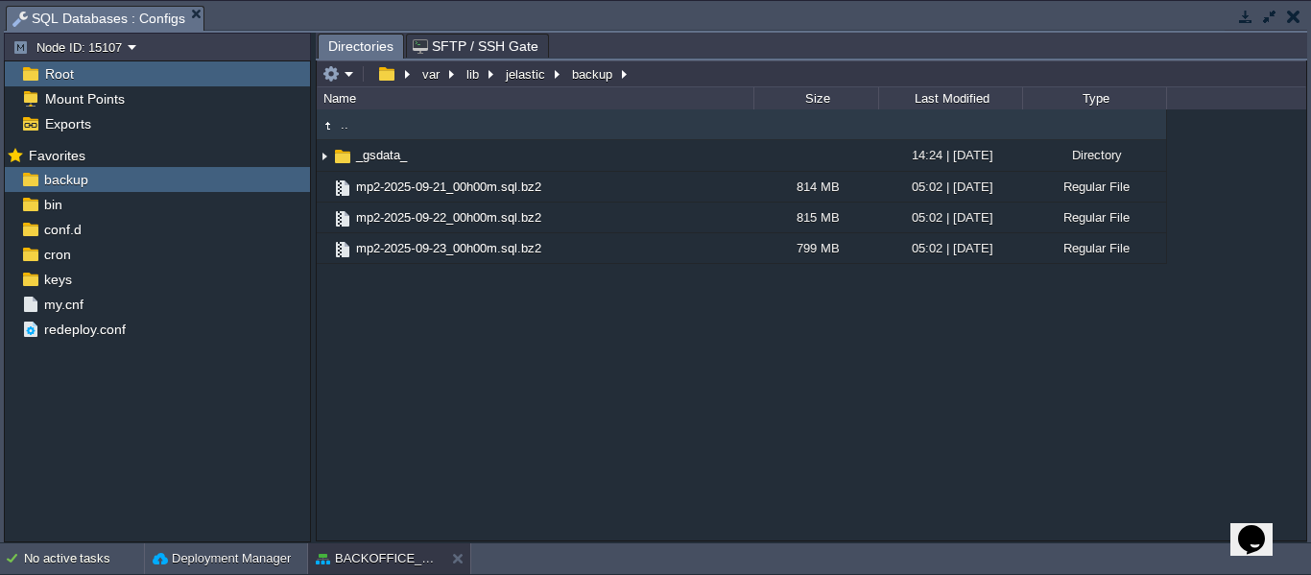
click at [1248, 6] on td at bounding box center [1245, 16] width 24 height 23
